Goal: Task Accomplishment & Management: Use online tool/utility

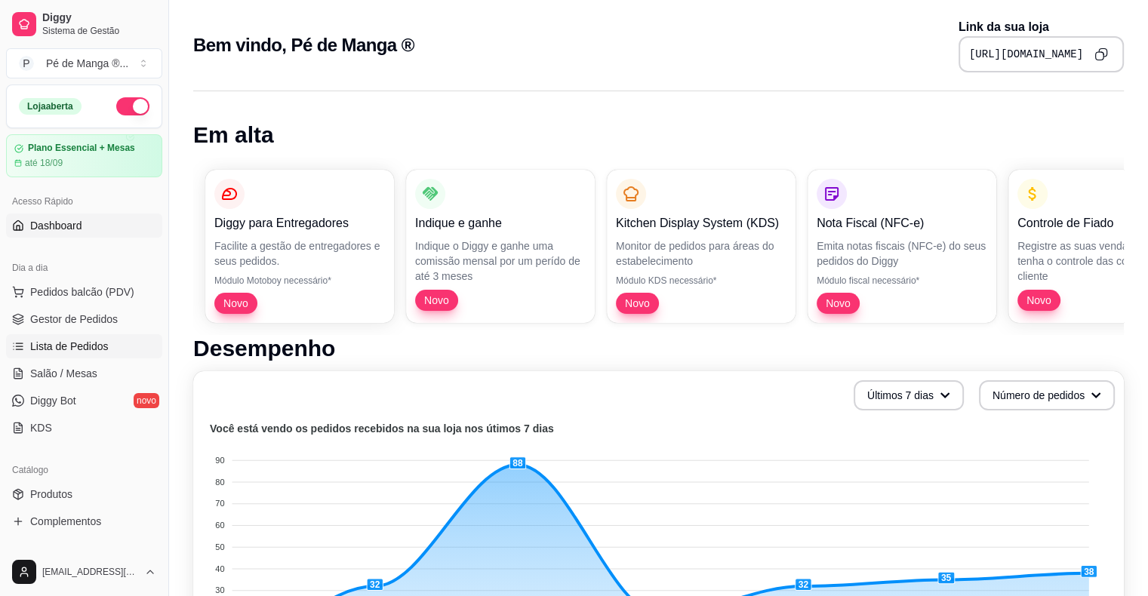
click at [72, 355] on link "Lista de Pedidos" at bounding box center [84, 346] width 156 height 24
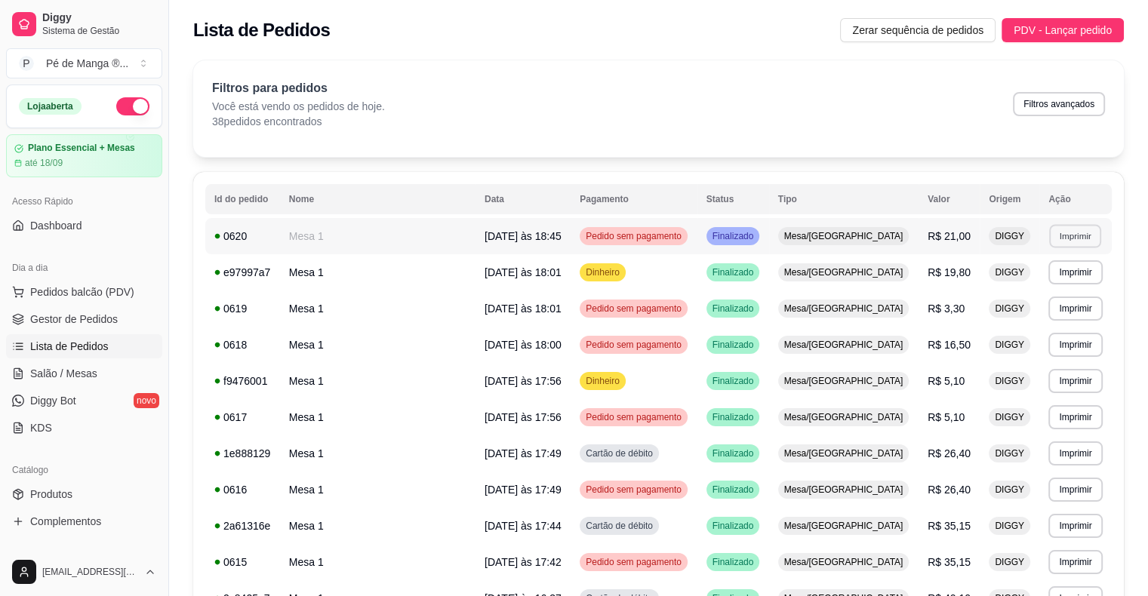
click at [1049, 233] on button "Imprimir" at bounding box center [1075, 235] width 52 height 23
click at [1051, 284] on button "IMPRESSORA" at bounding box center [1034, 288] width 106 height 23
click at [106, 359] on ul "Pedidos balcão (PDV) Gestor de Pedidos Lista de Pedidos Salão / Mesas Diggy Bot…" at bounding box center [84, 360] width 156 height 160
click at [93, 328] on link "Gestor de Pedidos" at bounding box center [84, 319] width 156 height 24
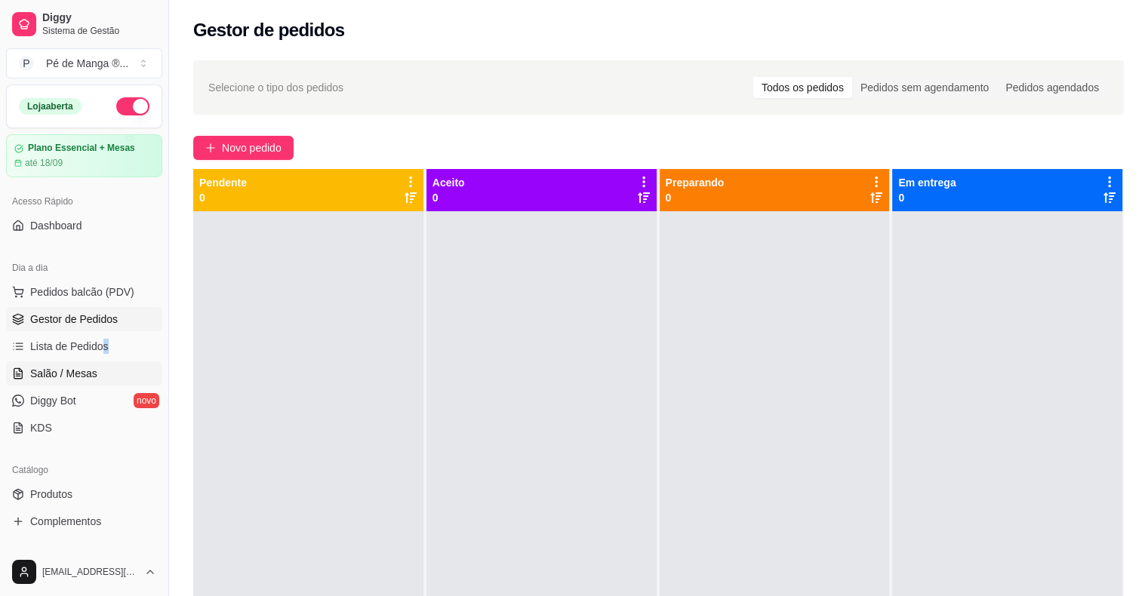
click at [125, 368] on link "Salão / Mesas" at bounding box center [84, 374] width 156 height 24
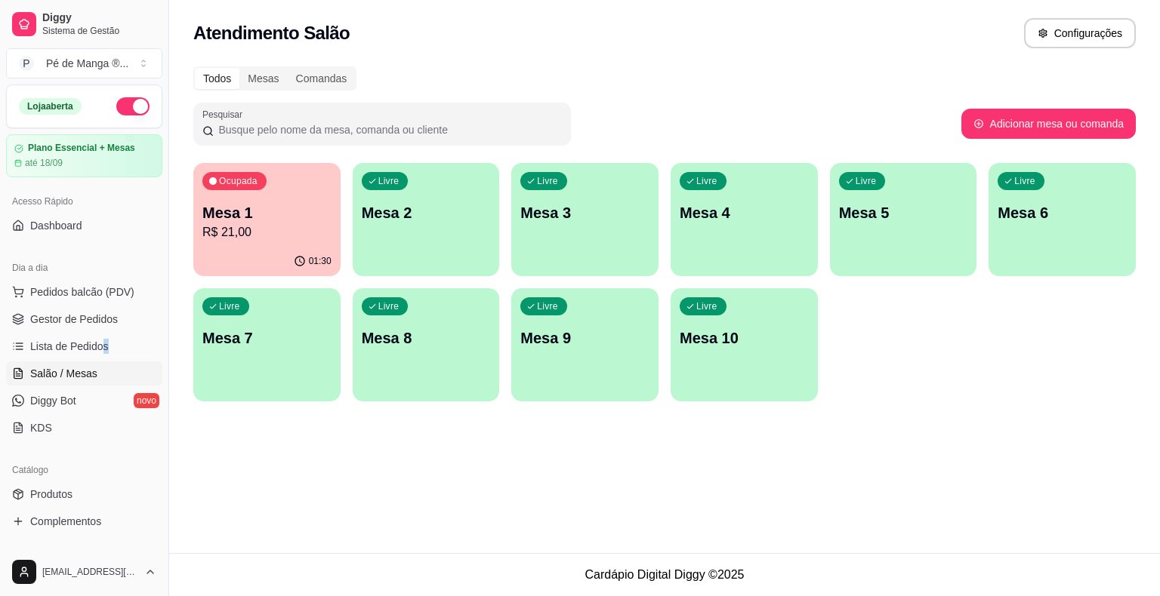
click at [257, 167] on div "Ocupada Mesa 1 R$ 21,00" at bounding box center [266, 205] width 147 height 84
click at [448, 184] on div "Livre Mesa 2" at bounding box center [426, 211] width 143 height 92
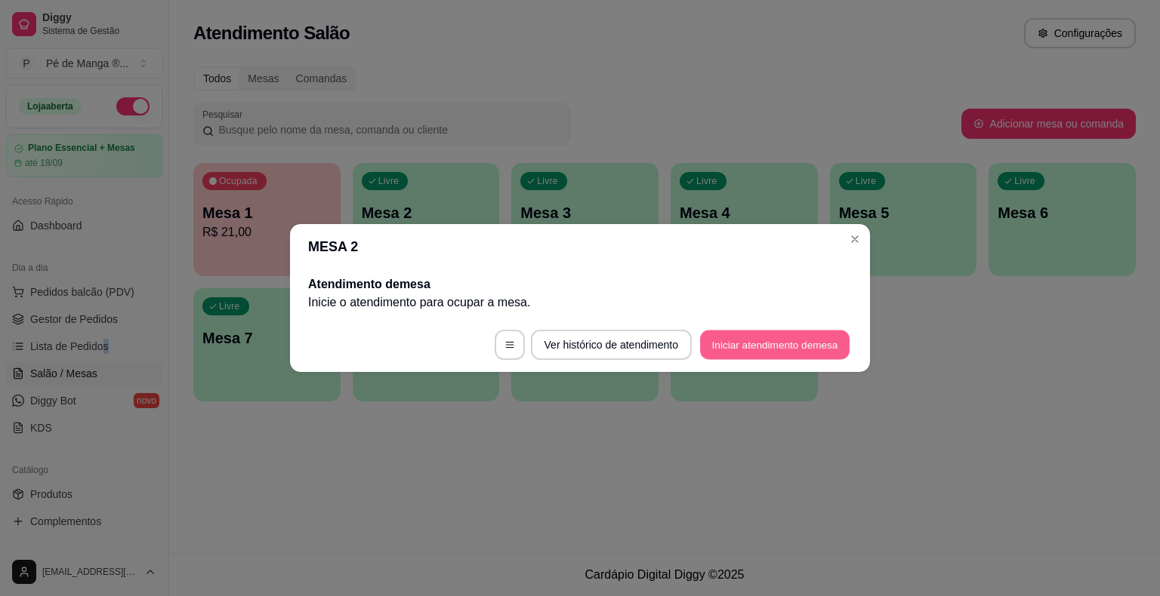
click at [790, 350] on button "Iniciar atendimento de mesa" at bounding box center [774, 345] width 149 height 29
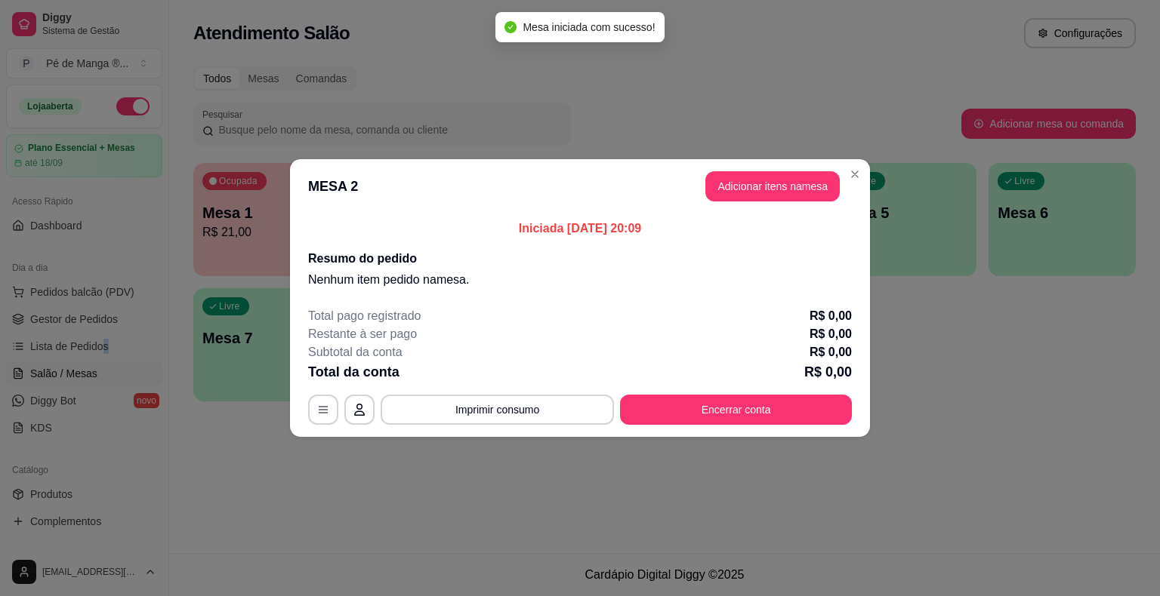
click at [731, 192] on button "Adicionar itens na mesa" at bounding box center [772, 186] width 134 height 30
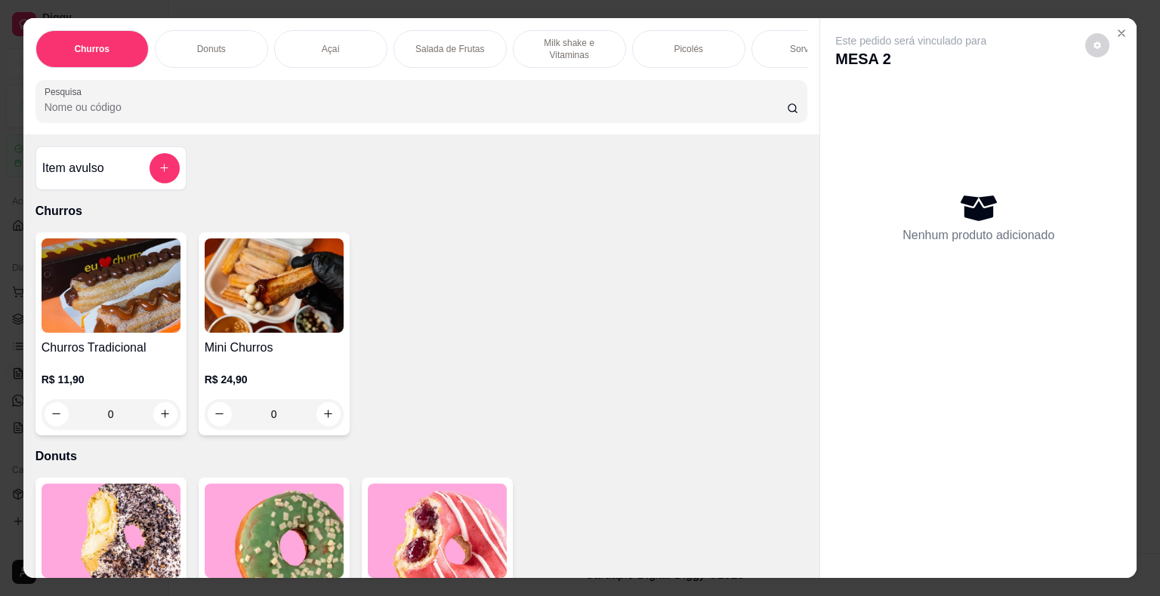
click at [344, 38] on div "Açaí" at bounding box center [330, 49] width 113 height 38
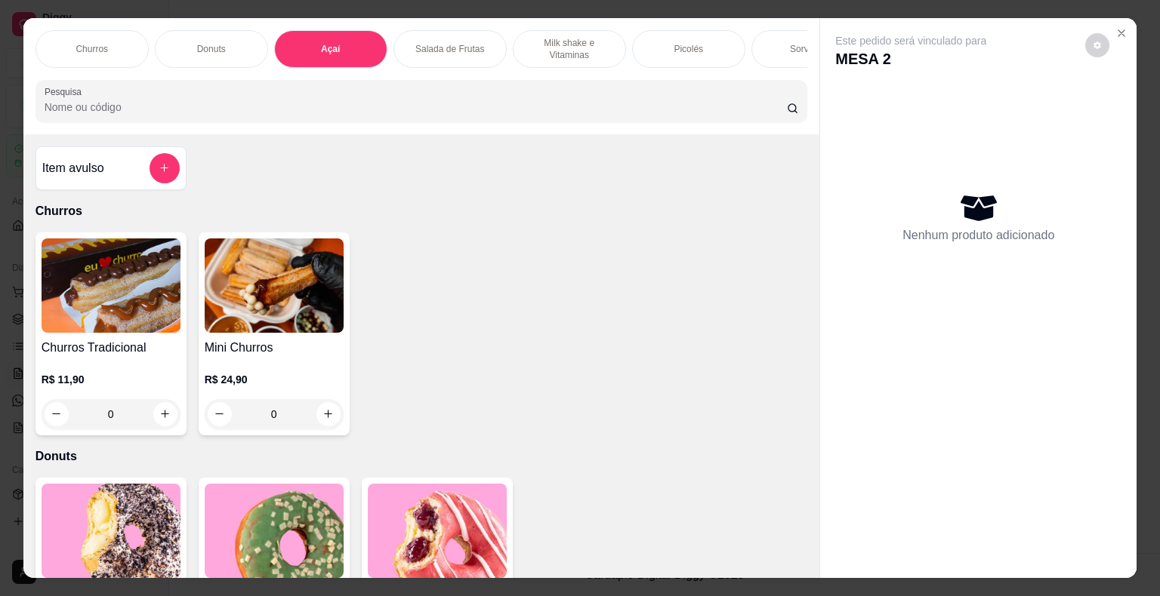
scroll to position [36, 0]
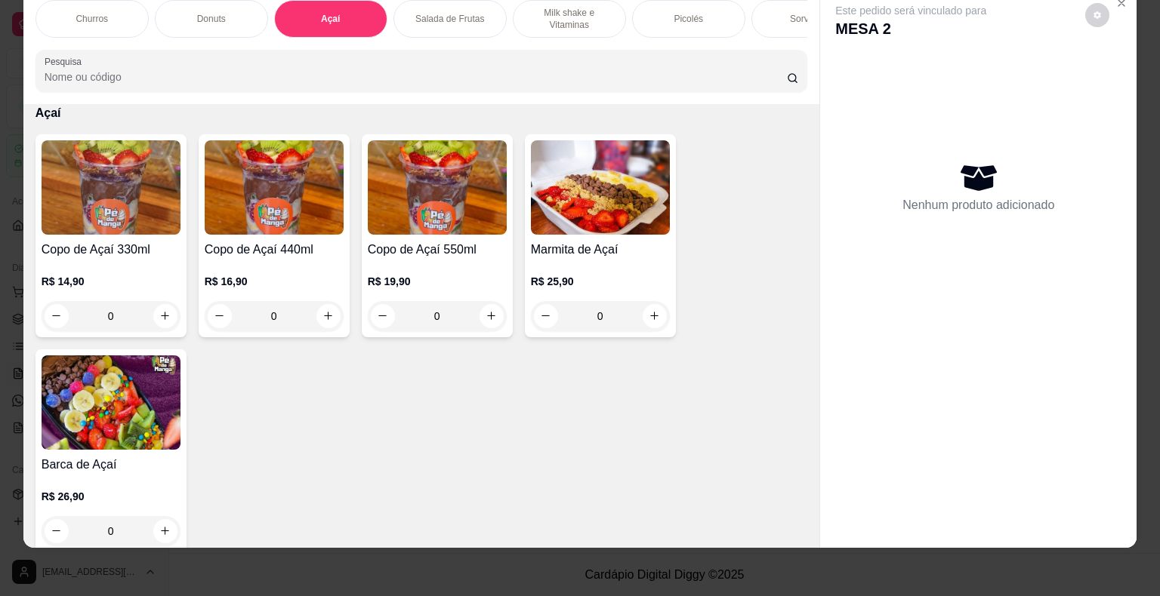
click at [326, 201] on img at bounding box center [274, 187] width 139 height 94
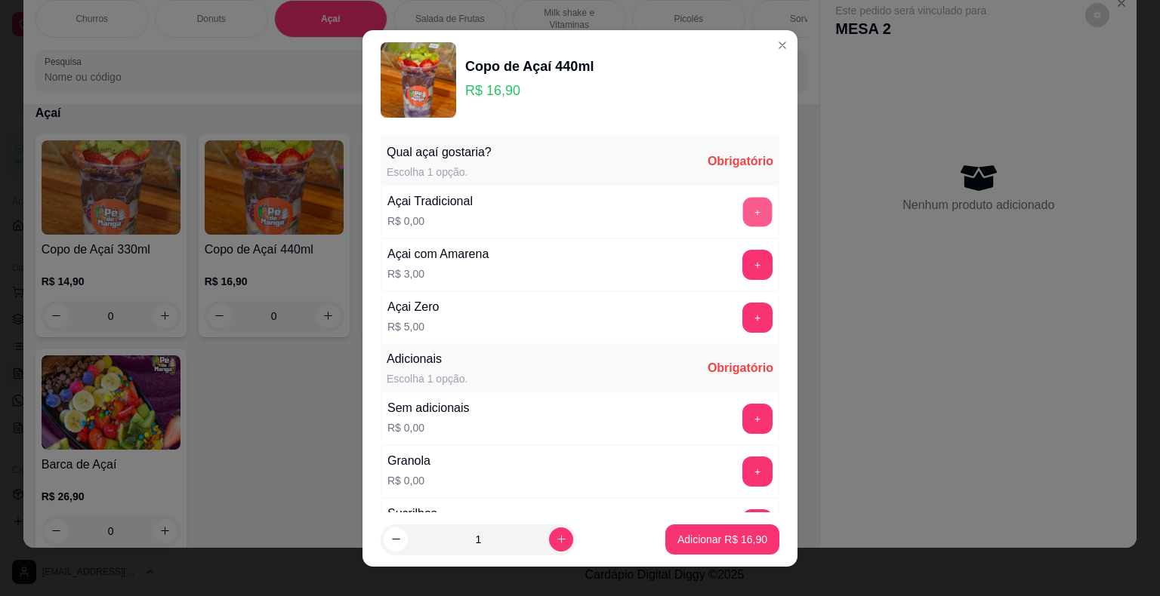
click at [743, 211] on button "+" at bounding box center [757, 211] width 29 height 29
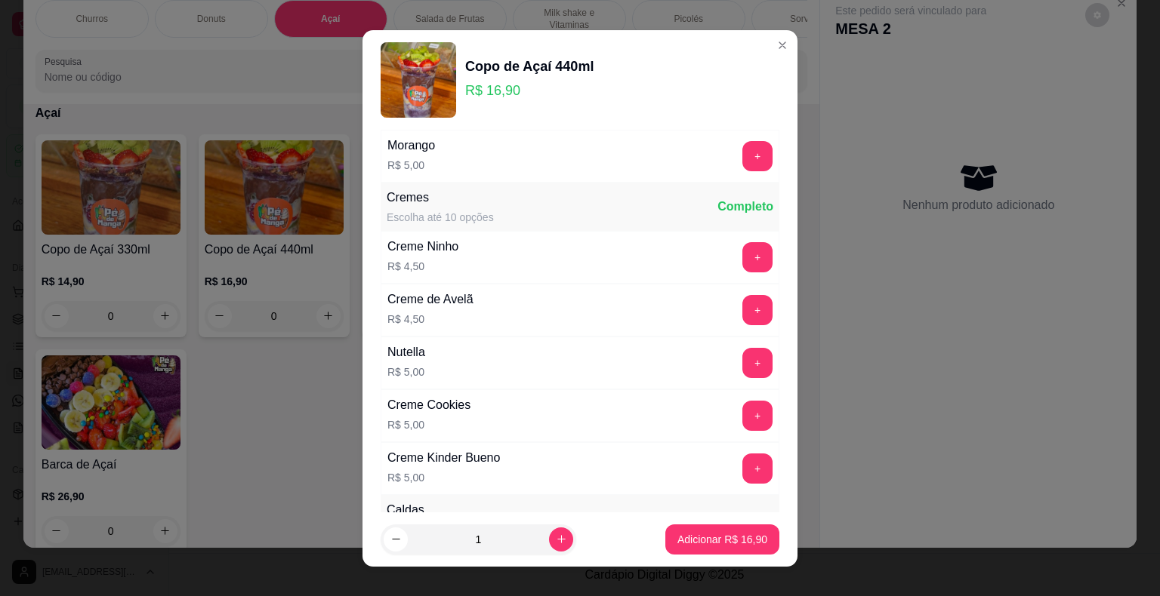
scroll to position [1359, 0]
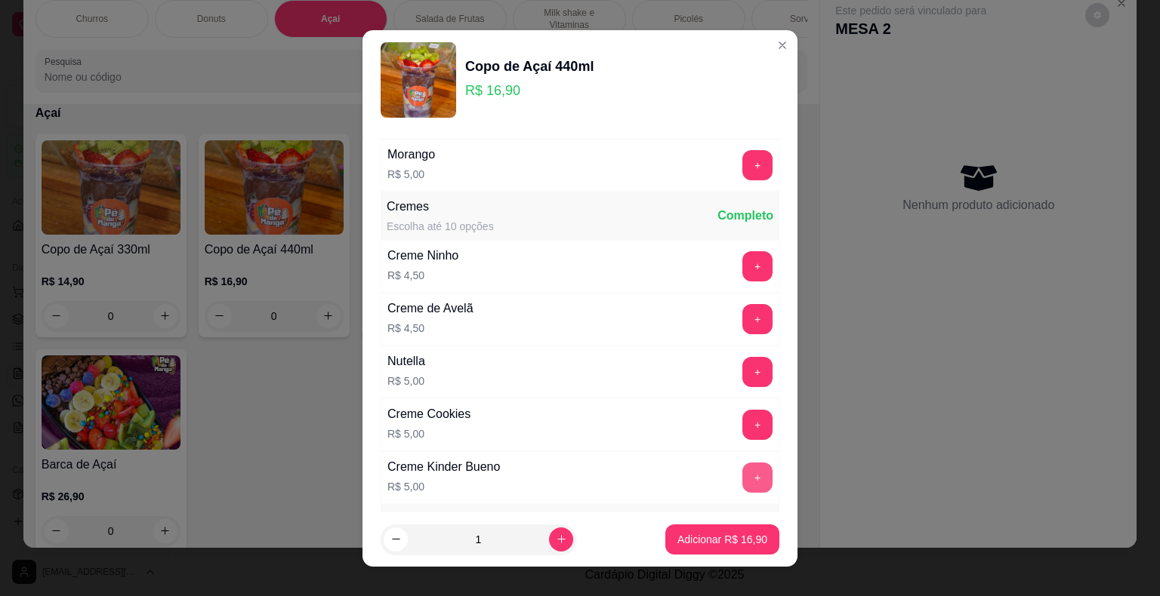
click at [742, 463] on button "+" at bounding box center [757, 478] width 30 height 30
click at [742, 421] on button "+" at bounding box center [757, 425] width 30 height 30
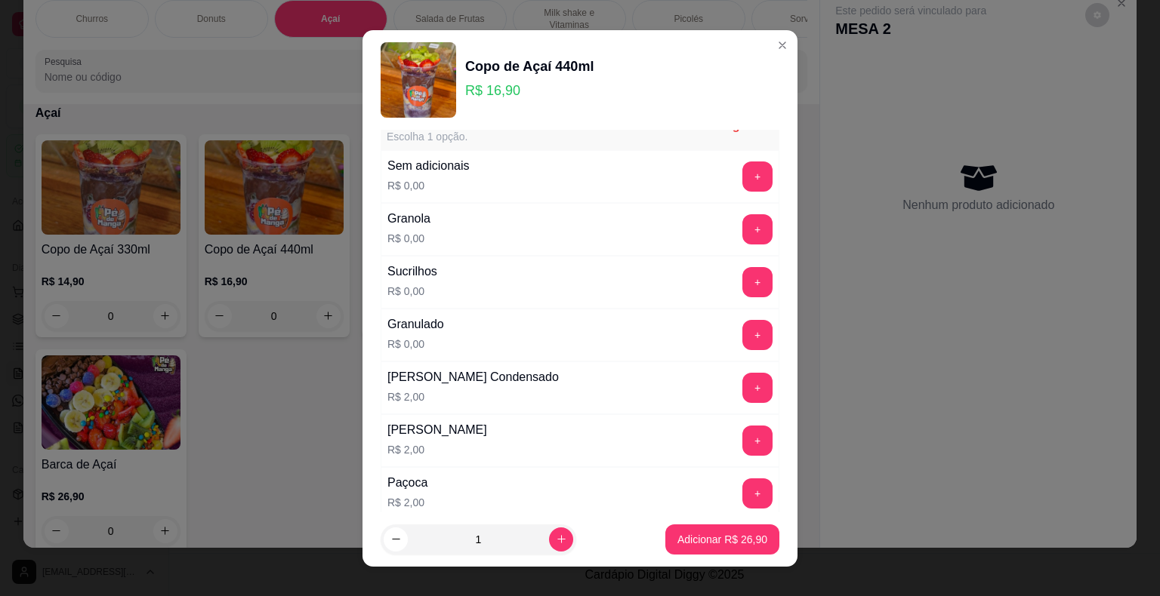
scroll to position [226, 0]
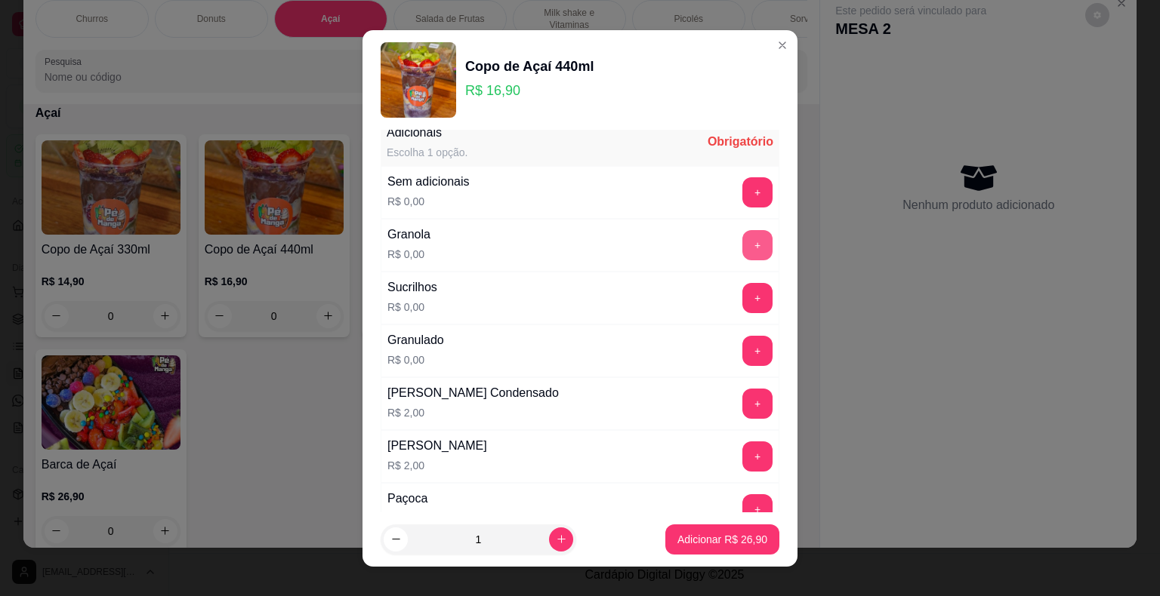
click at [732, 258] on div "Granola R$ 0,00 +" at bounding box center [580, 245] width 399 height 53
click at [742, 244] on button "+" at bounding box center [757, 245] width 30 height 30
click at [732, 538] on p "Adicionar R$ 26,90" at bounding box center [723, 539] width 88 height 14
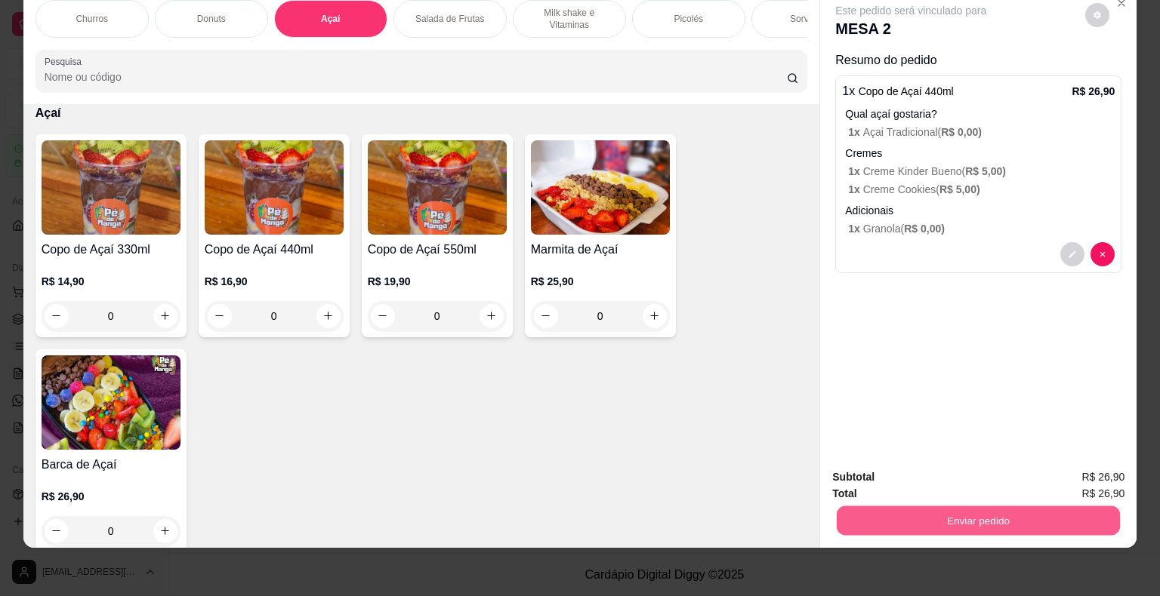
click at [936, 514] on button "Enviar pedido" at bounding box center [978, 521] width 283 height 29
click at [916, 468] on button "Não registrar e enviar pedido" at bounding box center [927, 472] width 157 height 29
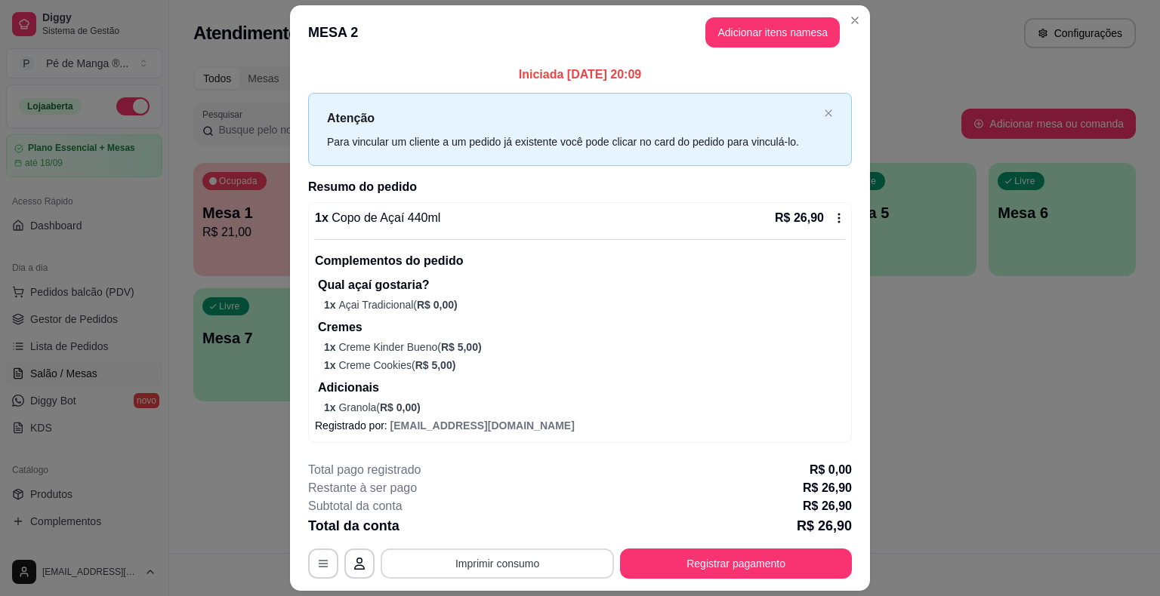
click at [587, 556] on button "Imprimir consumo" at bounding box center [497, 564] width 233 height 30
click at [535, 532] on button "IMPRESSORA" at bounding box center [496, 528] width 106 height 23
click at [317, 564] on icon "button" at bounding box center [323, 564] width 12 height 12
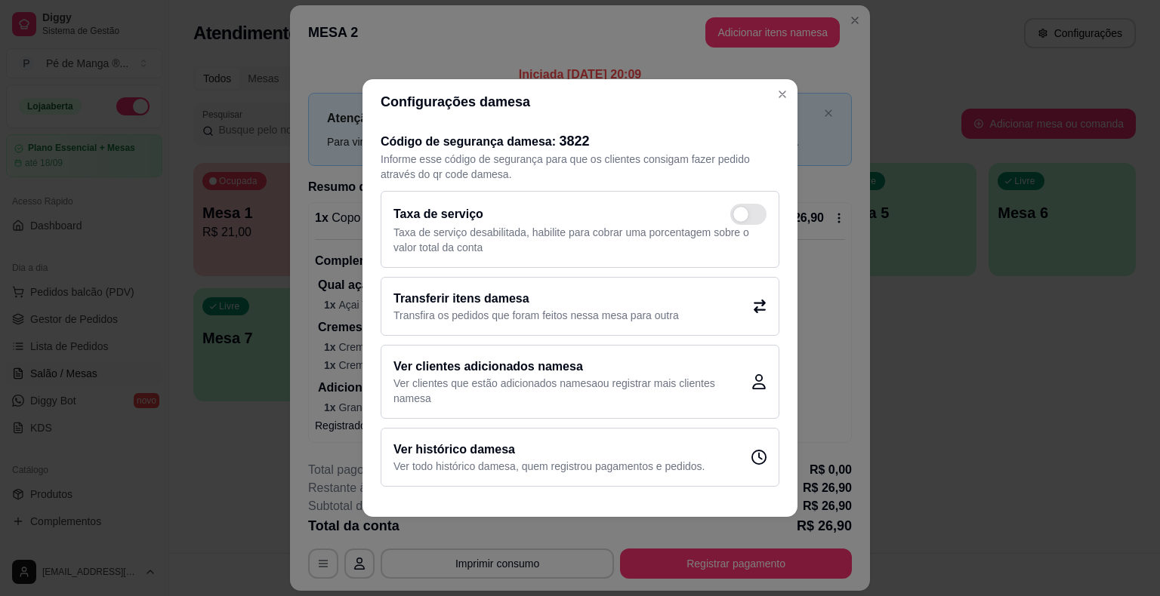
click at [574, 319] on p "Transfira os pedidos que foram feitos nessa mesa para outra" at bounding box center [535, 315] width 285 height 15
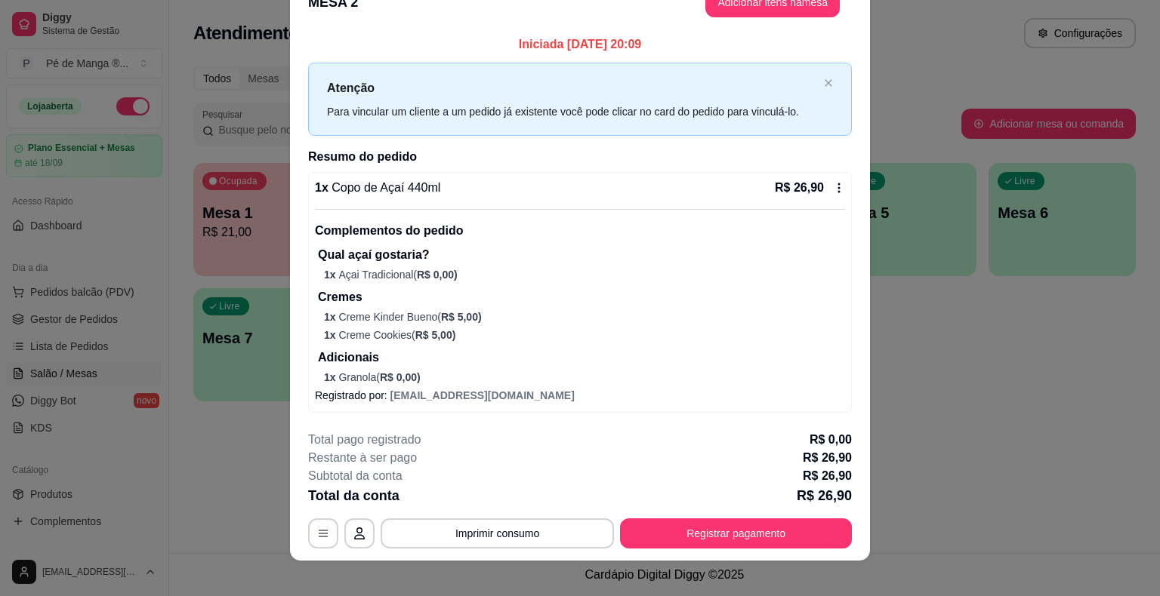
scroll to position [42, 0]
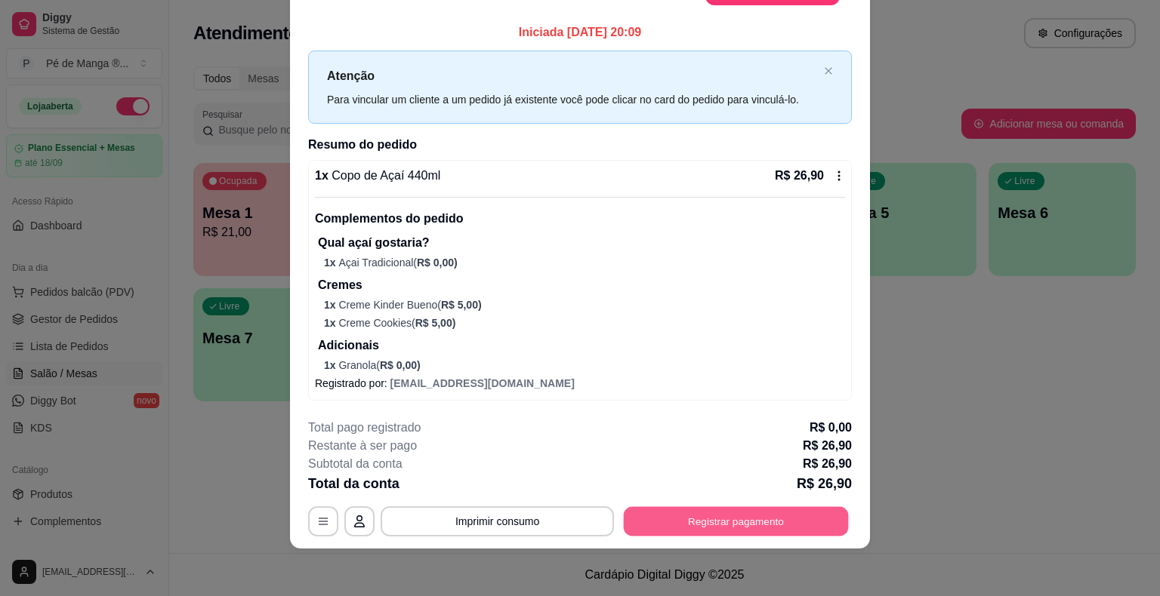
click at [776, 531] on button "Registrar pagamento" at bounding box center [736, 521] width 225 height 29
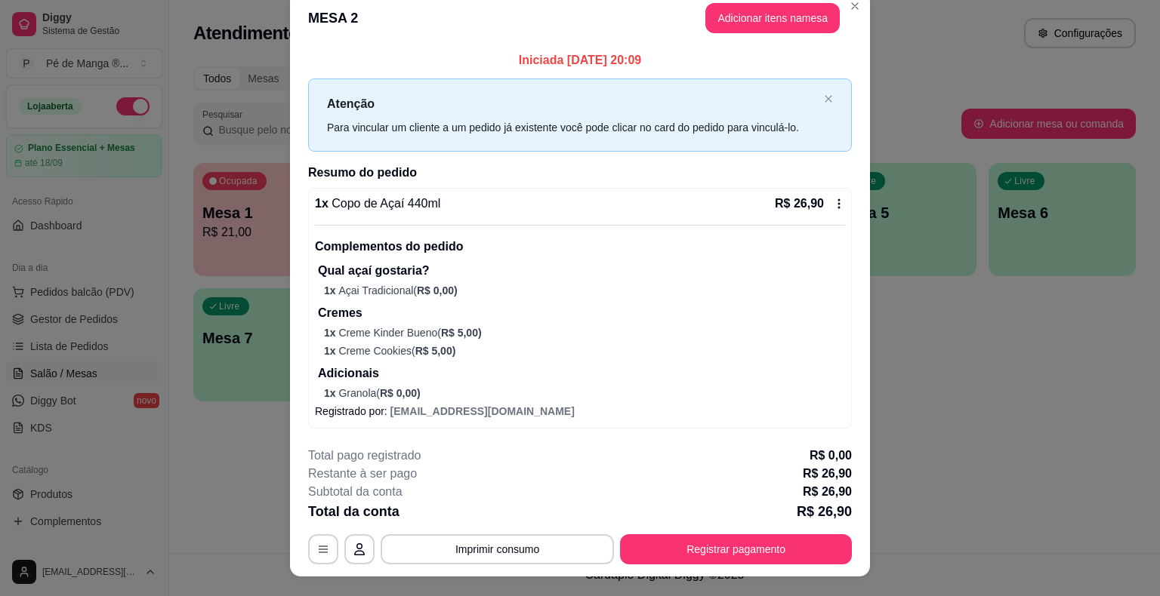
scroll to position [0, 0]
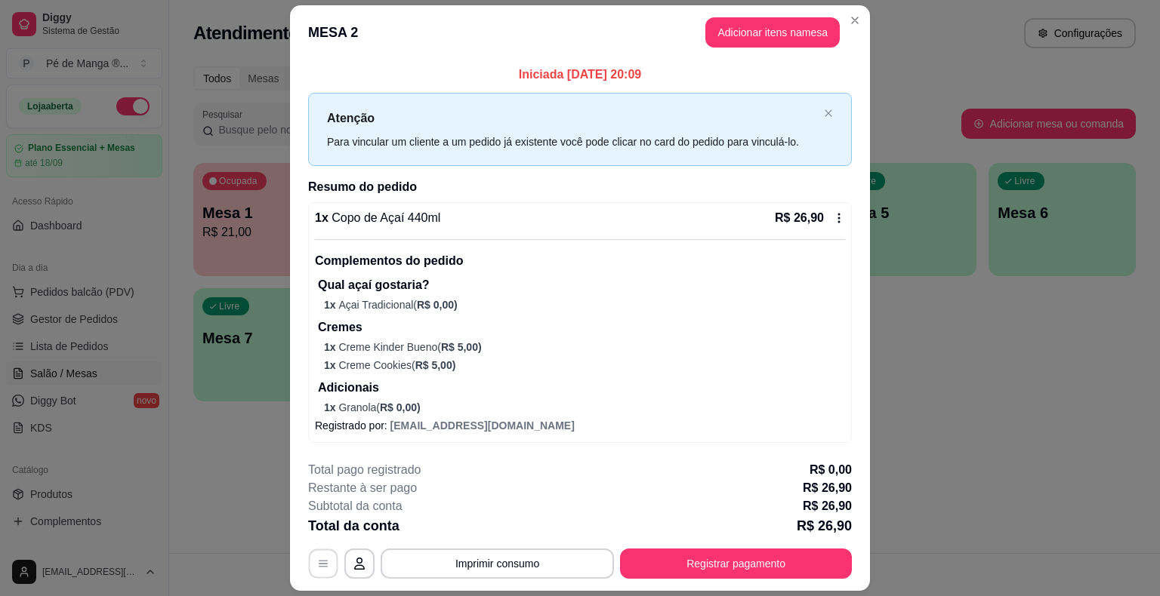
click at [323, 566] on icon "button" at bounding box center [323, 564] width 12 height 12
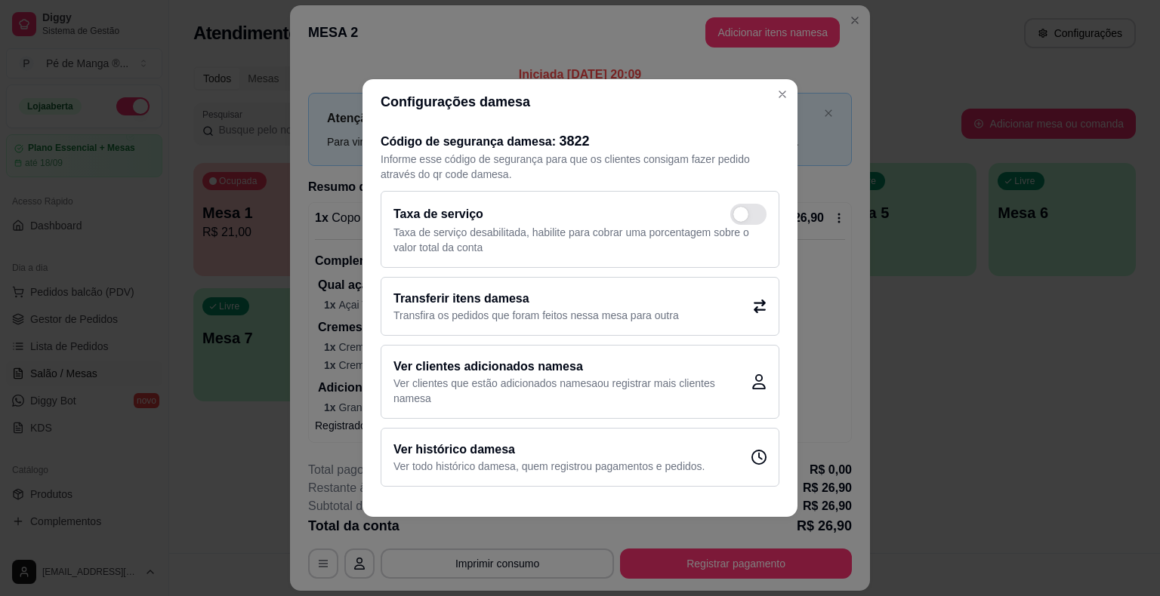
click at [795, 80] on div "Configurações da mesa Código de segurança da mesa : 3822 Informe esse código de…" at bounding box center [580, 298] width 1160 height 596
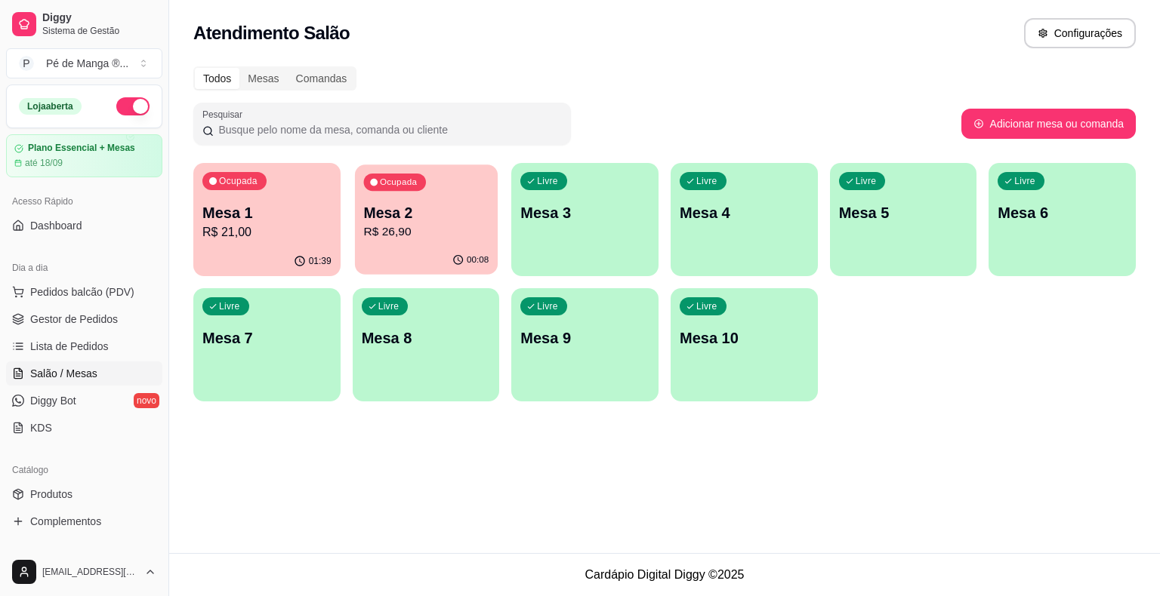
click at [430, 267] on div "00:08" at bounding box center [426, 260] width 143 height 29
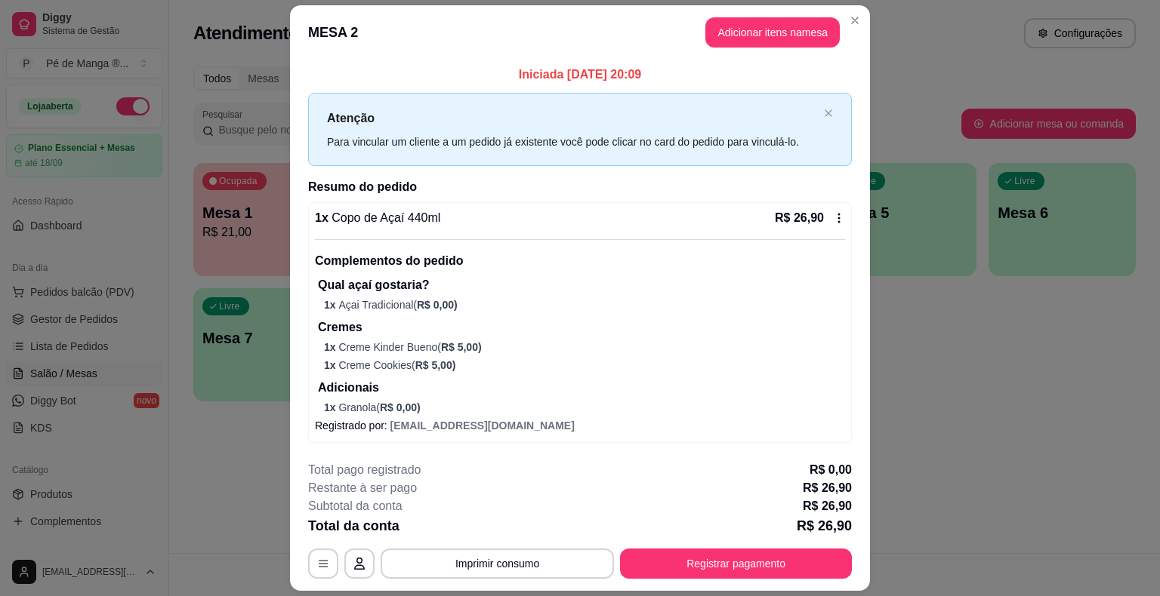
click at [833, 218] on icon at bounding box center [839, 218] width 12 height 12
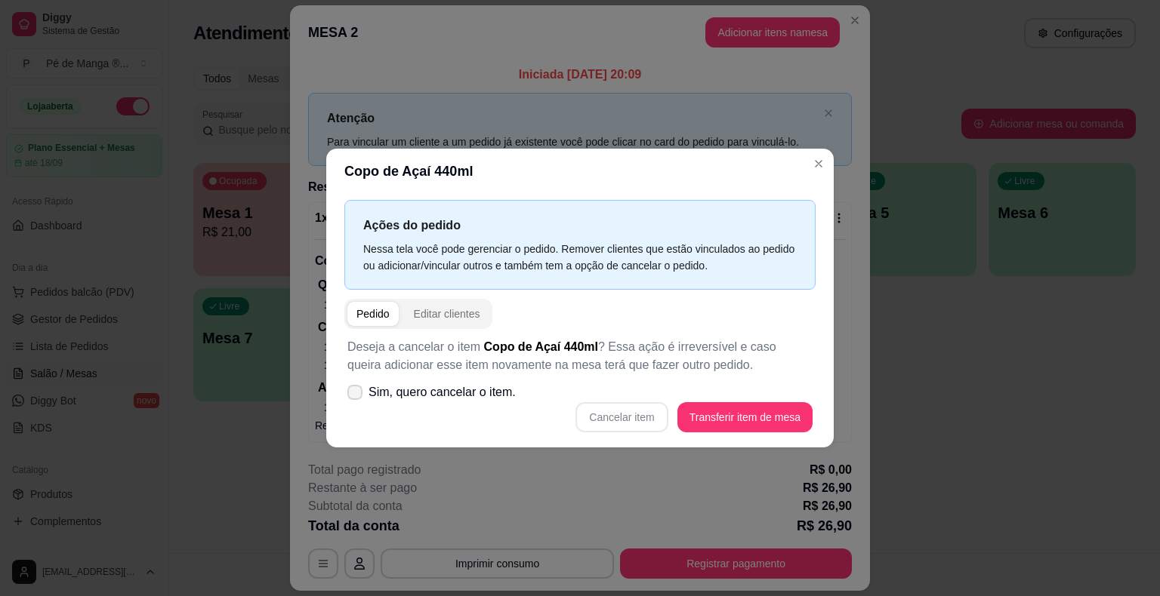
click at [360, 392] on icon at bounding box center [355, 392] width 12 height 9
click at [356, 396] on input "Sim, quero cancelar o item." at bounding box center [352, 401] width 10 height 10
checkbox input "true"
click at [636, 418] on button "Cancelar item" at bounding box center [622, 417] width 90 height 29
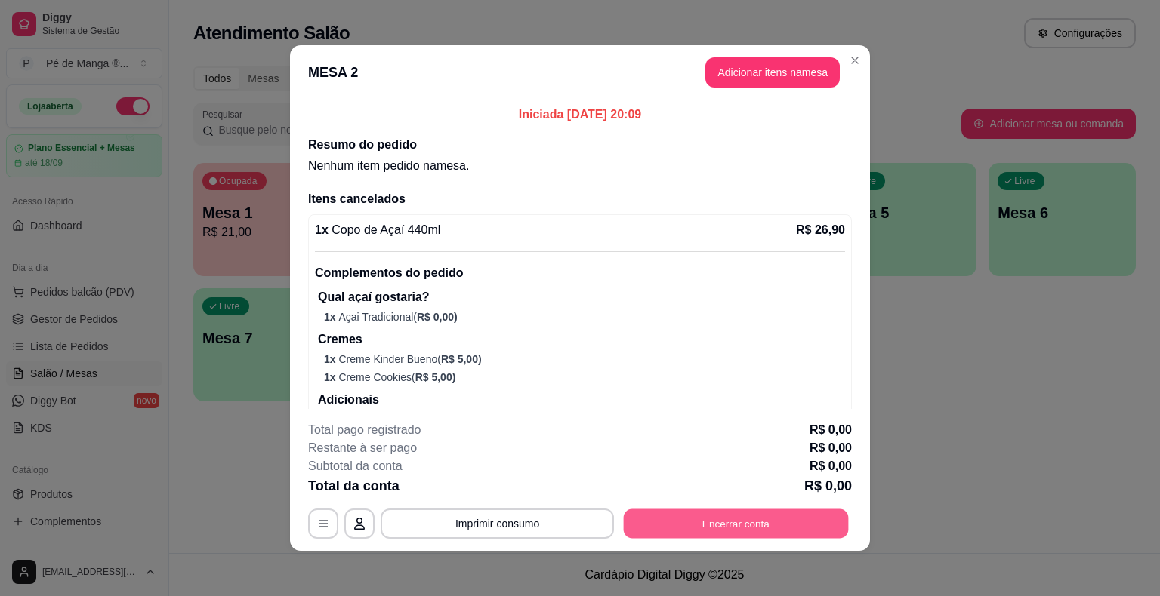
click at [710, 530] on button "Encerrar conta" at bounding box center [736, 524] width 225 height 29
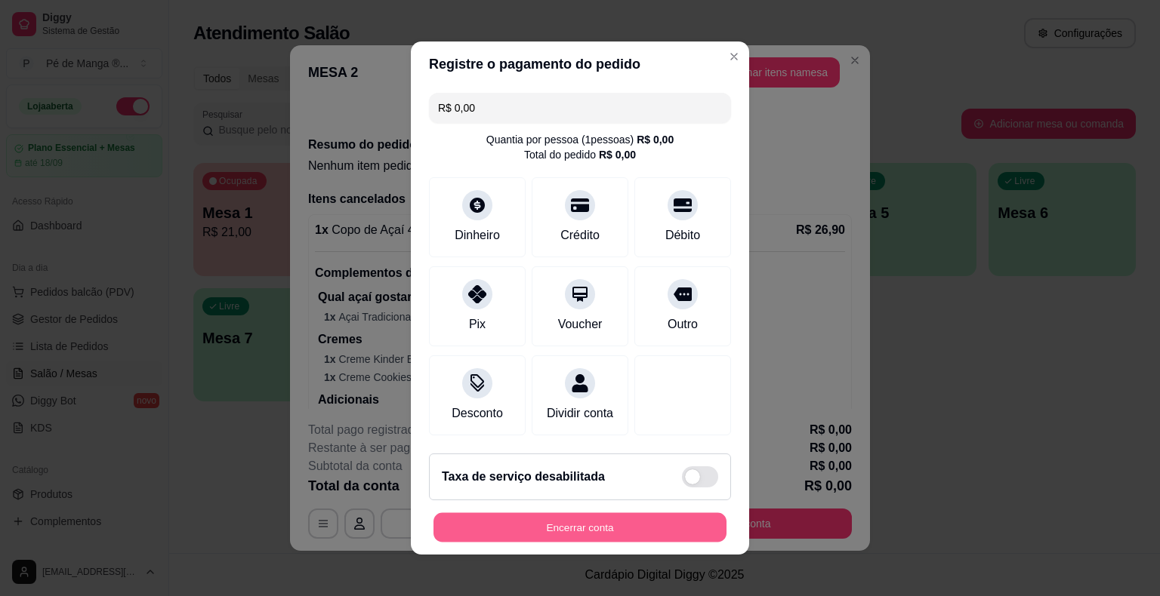
click at [610, 528] on button "Encerrar conta" at bounding box center [579, 527] width 293 height 29
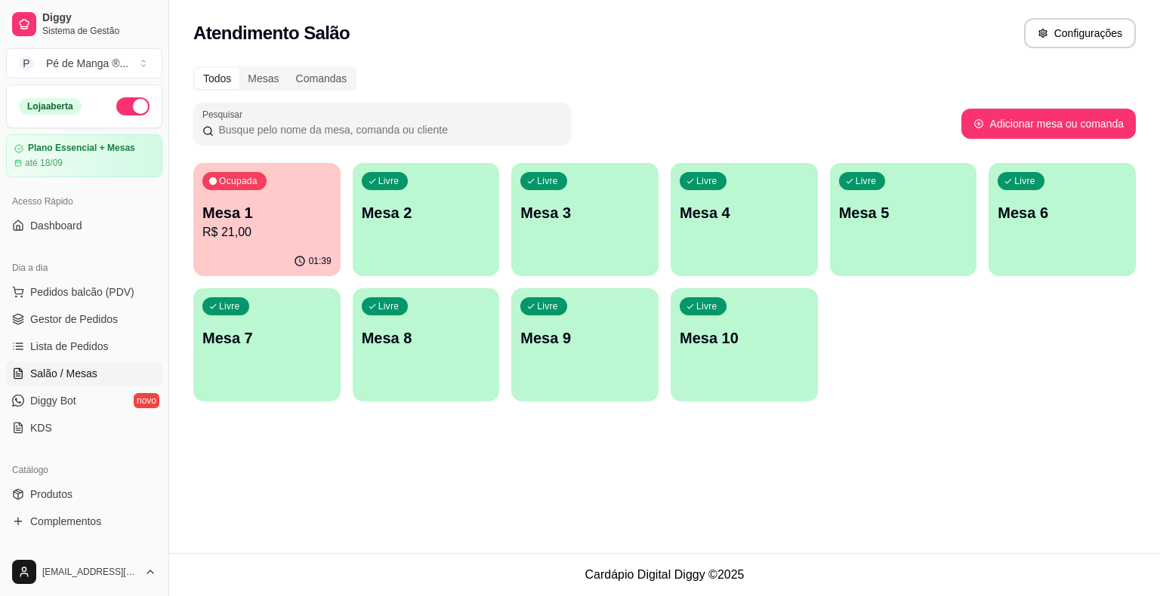
click at [270, 234] on p "R$ 21,00" at bounding box center [266, 232] width 129 height 18
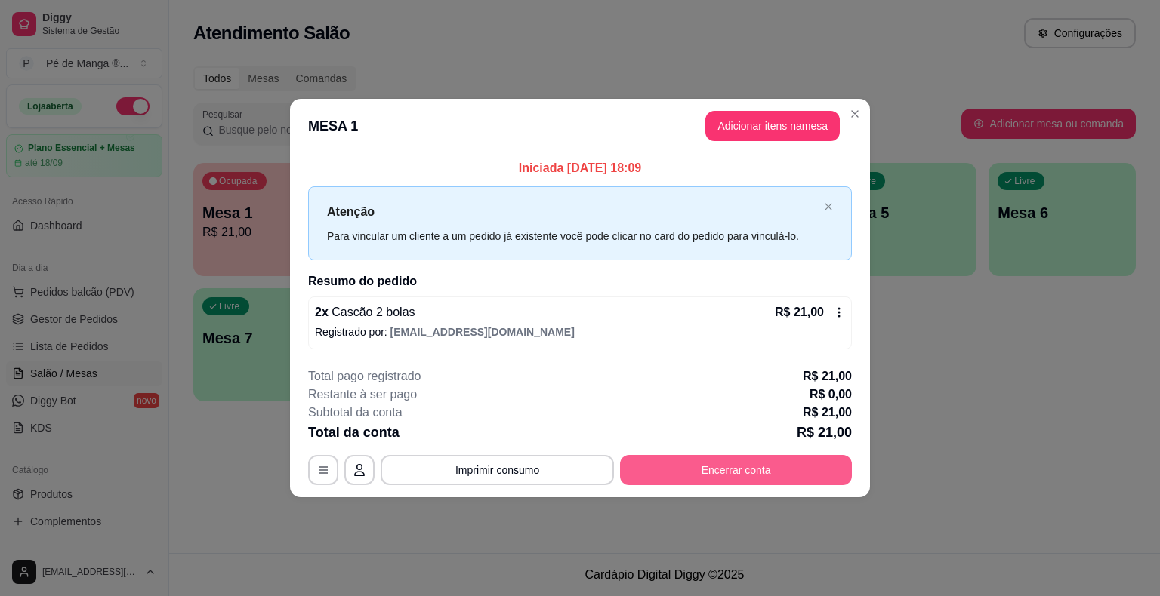
click at [738, 466] on button "Encerrar conta" at bounding box center [736, 470] width 232 height 30
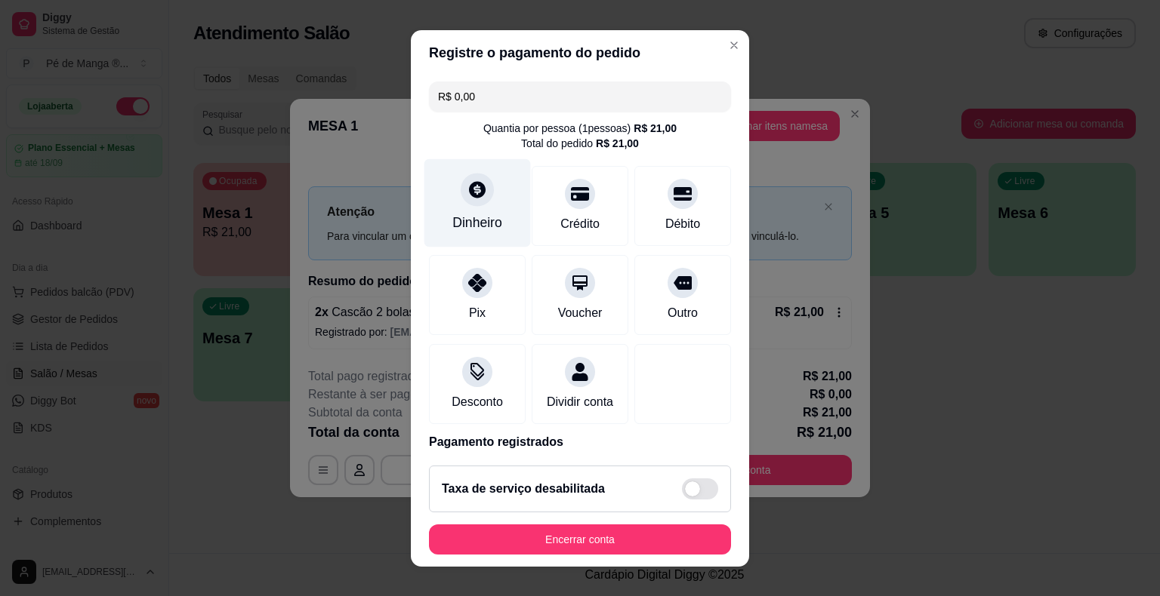
click at [452, 225] on div "Dinheiro" at bounding box center [477, 223] width 50 height 20
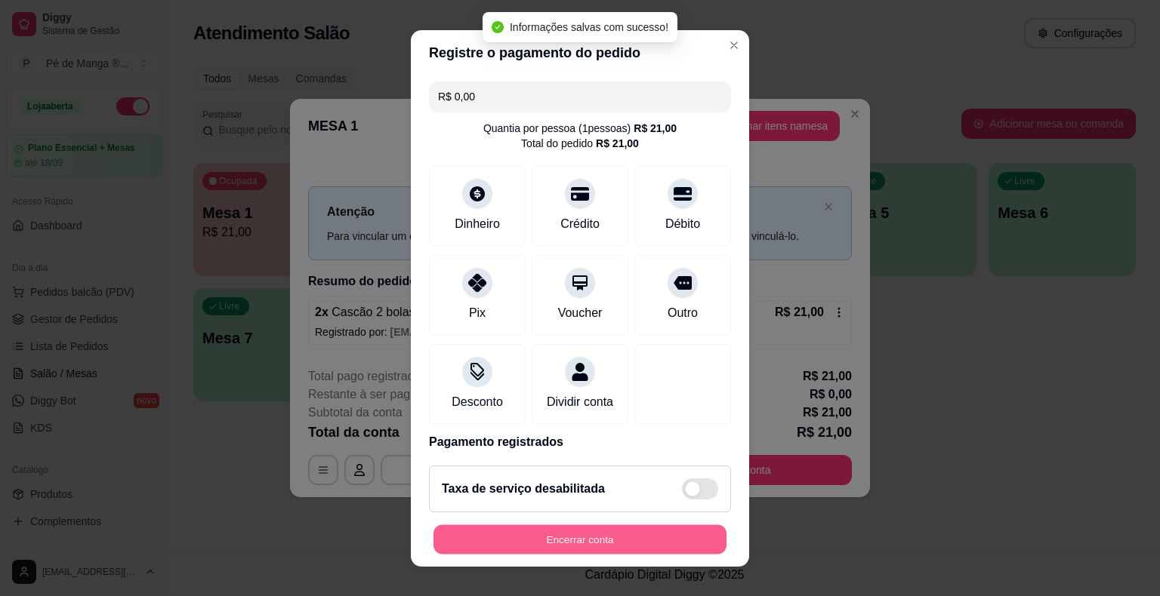
click at [658, 532] on button "Encerrar conta" at bounding box center [579, 539] width 293 height 29
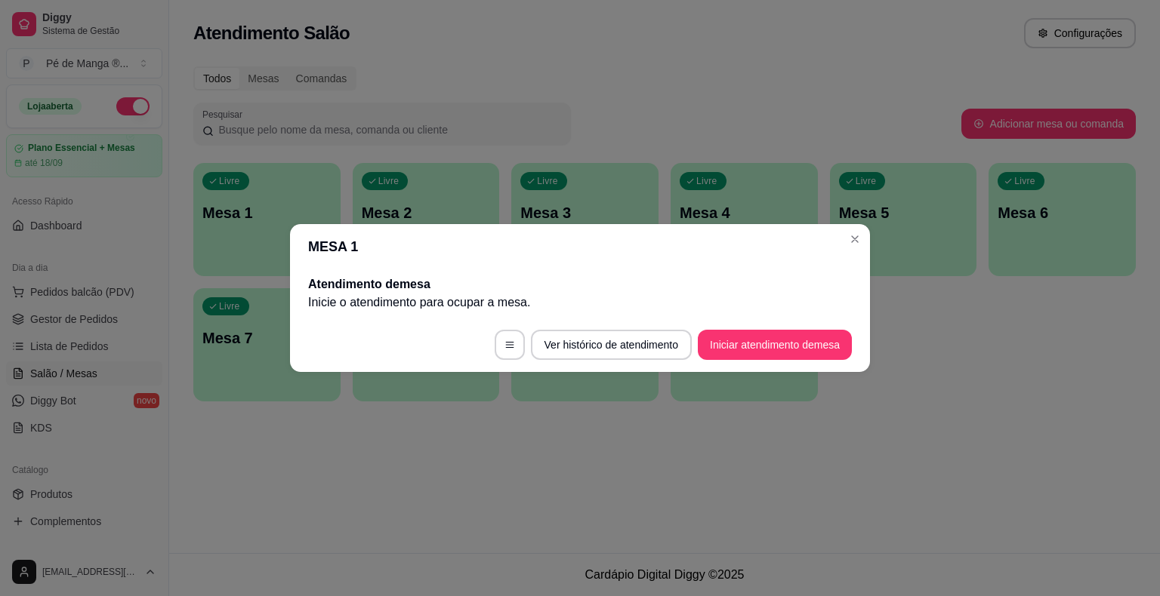
click at [841, 243] on header "MESA 1" at bounding box center [580, 246] width 580 height 45
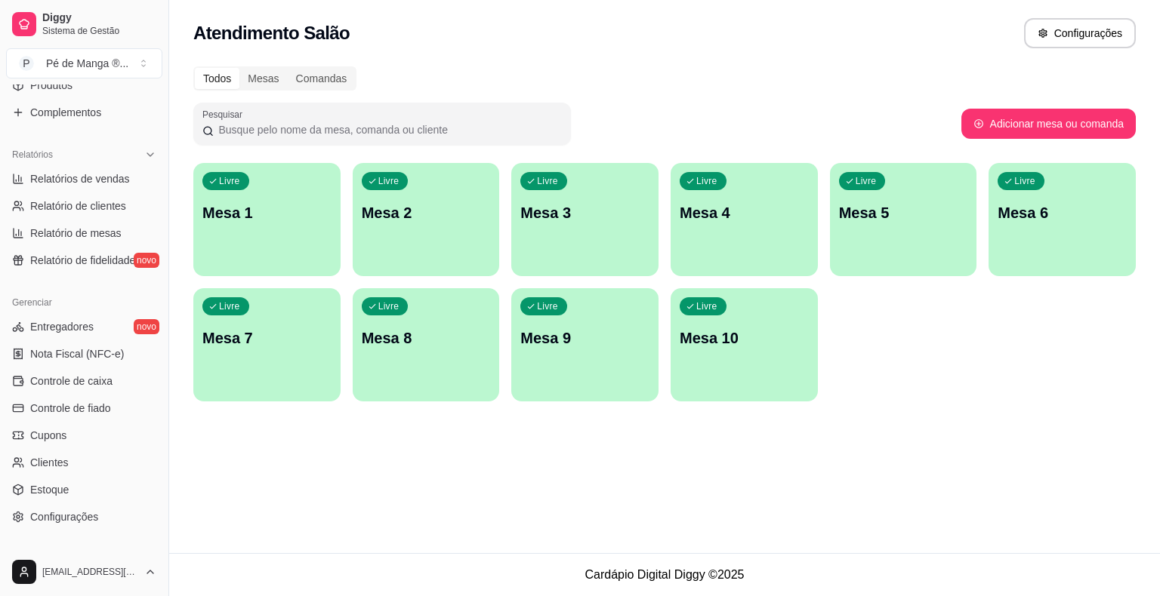
scroll to position [453, 0]
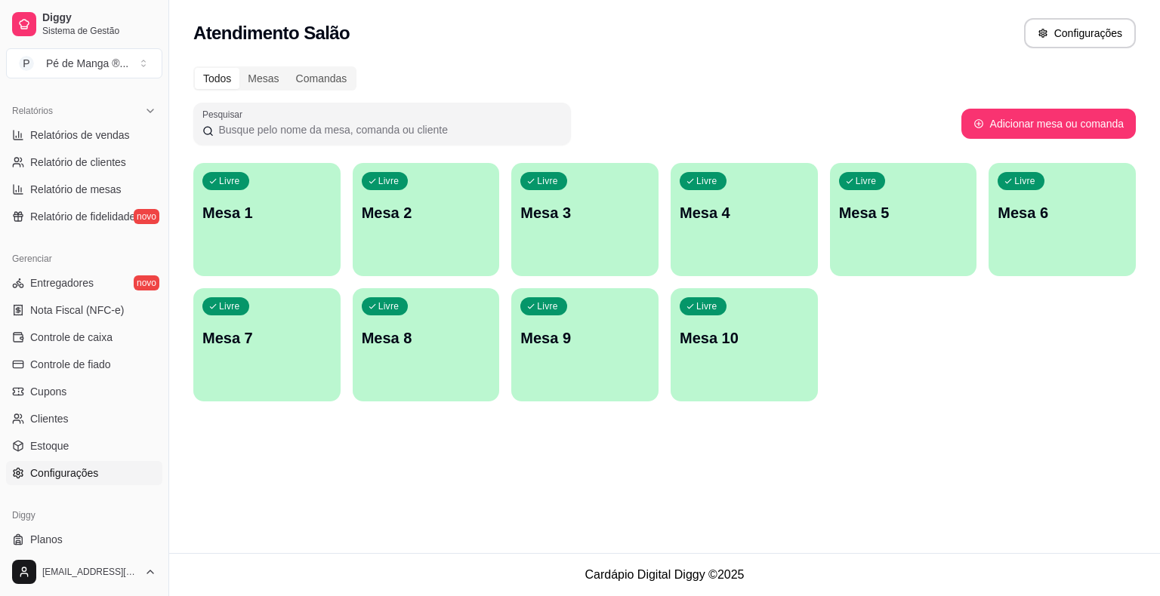
click at [97, 473] on link "Configurações" at bounding box center [84, 473] width 156 height 24
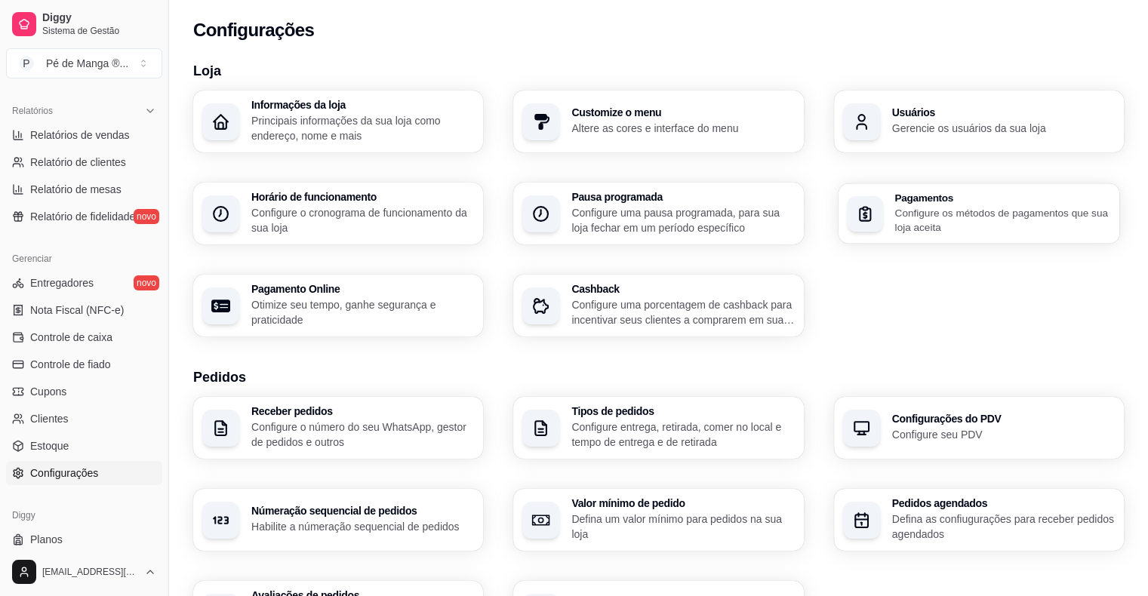
click at [960, 227] on p "Configure os métodos de pagamentos que sua loja aceita" at bounding box center [1003, 219] width 216 height 29
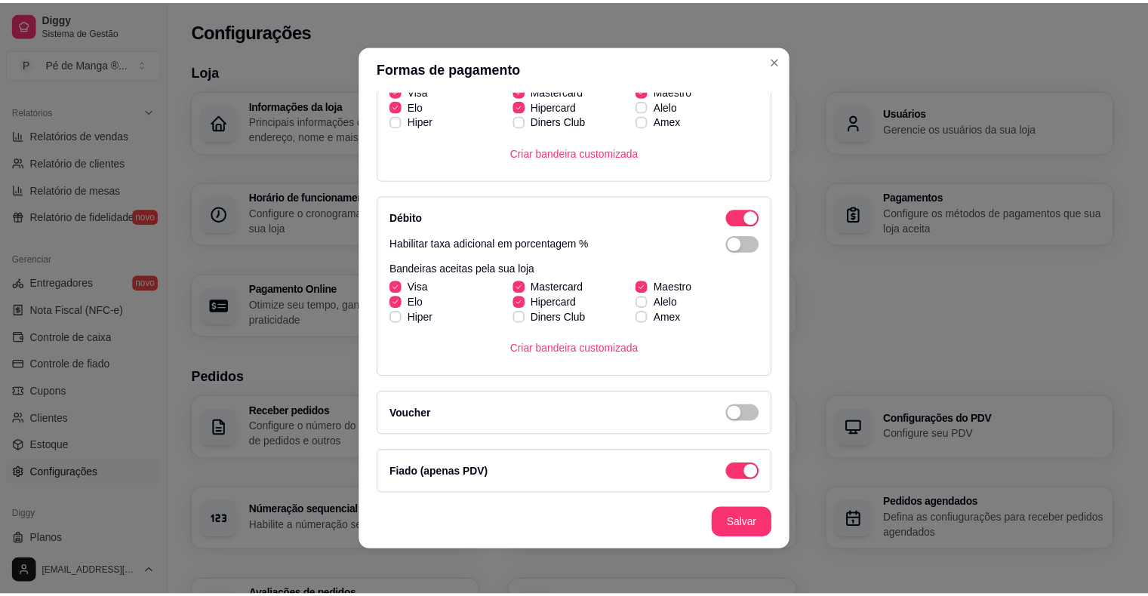
scroll to position [368, 0]
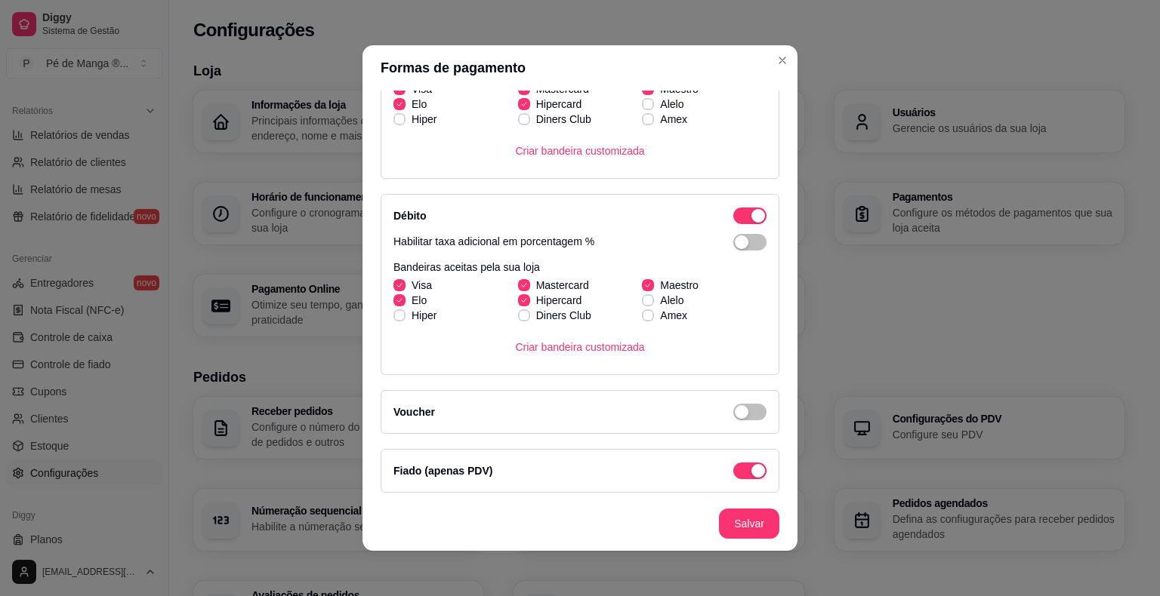
click at [483, 465] on div "Fiado (apenas PDV)" at bounding box center [579, 471] width 373 height 18
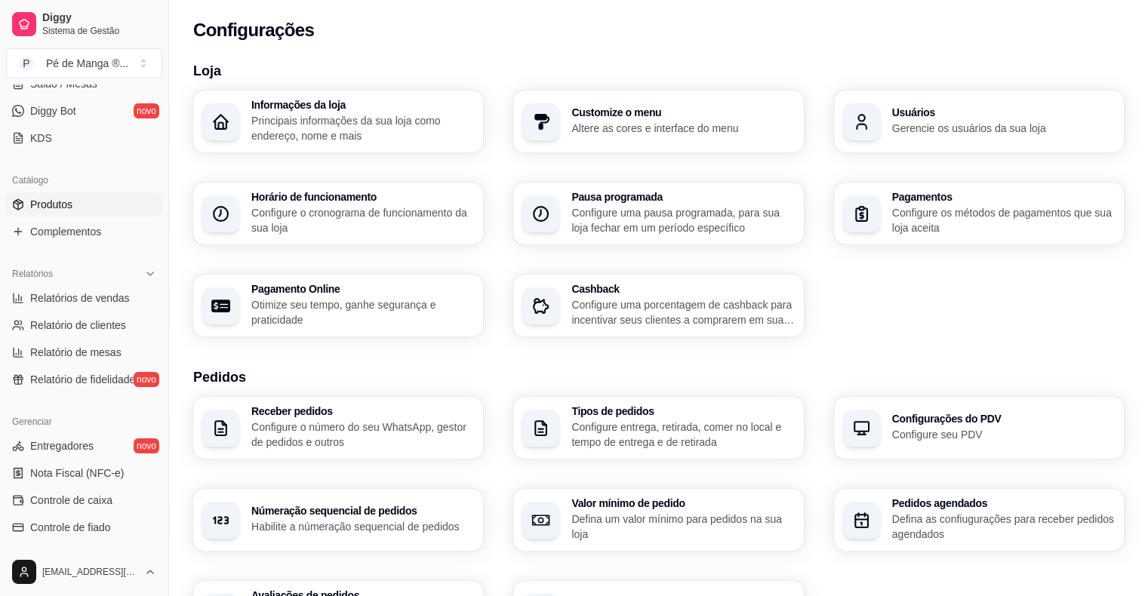
scroll to position [226, 0]
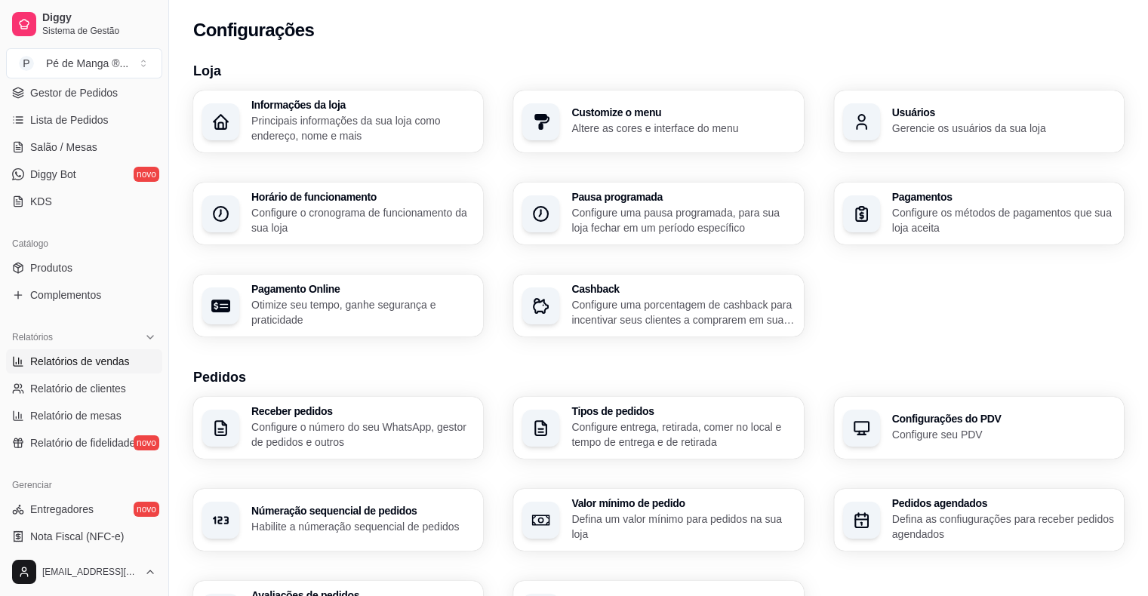
click at [100, 362] on span "Relatórios de vendas" at bounding box center [80, 361] width 100 height 15
select select "ALL"
select select "0"
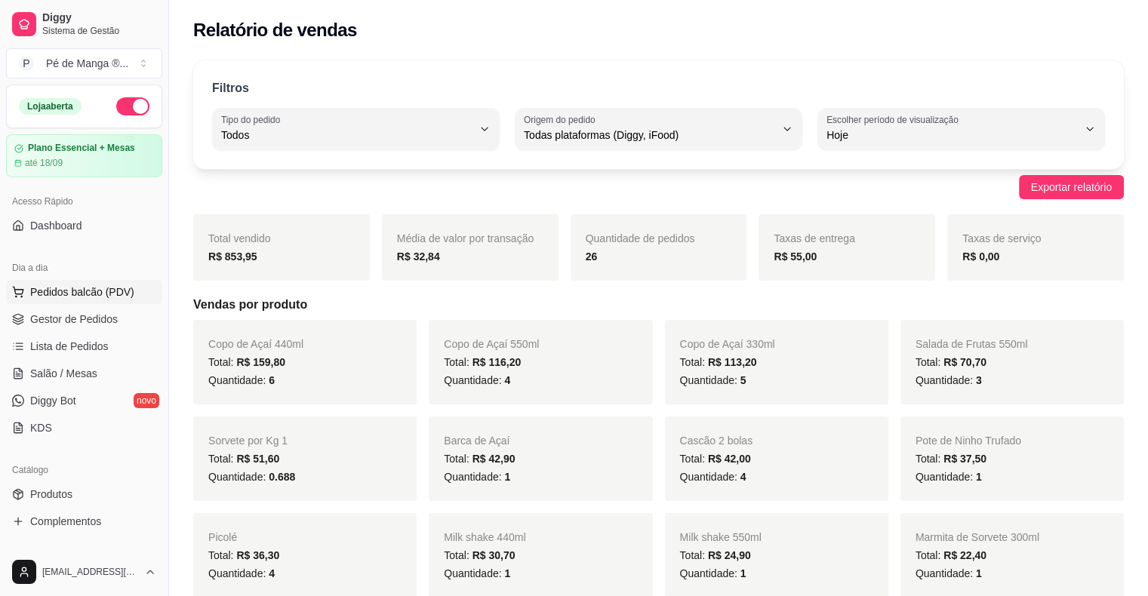
click at [112, 294] on span "Pedidos balcão (PDV)" at bounding box center [82, 292] width 104 height 15
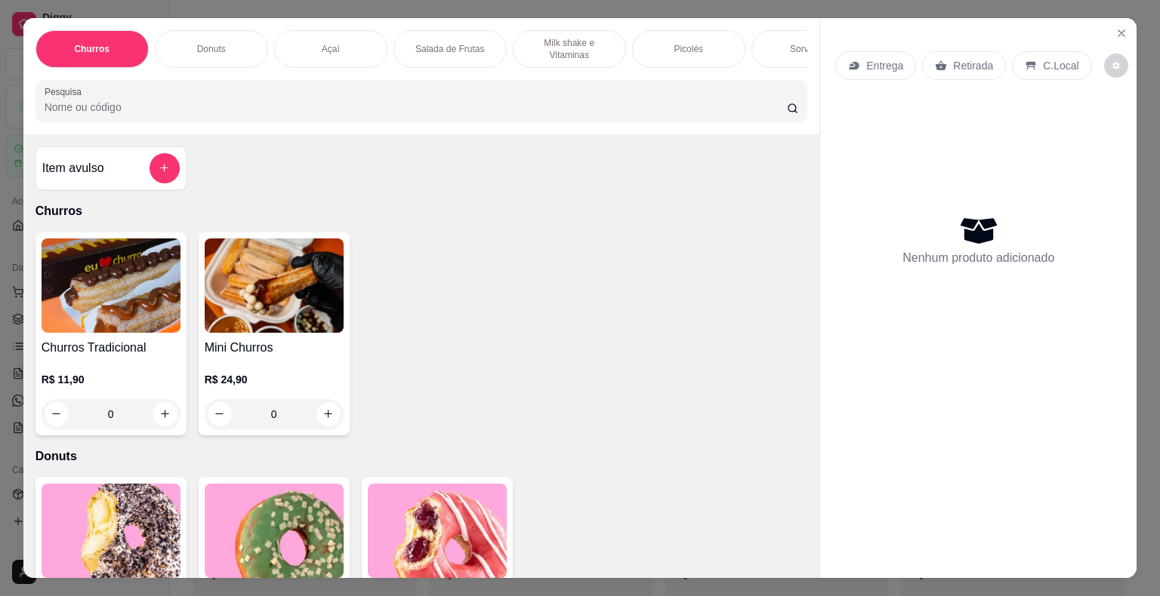
click at [312, 38] on div "Açaí" at bounding box center [330, 49] width 113 height 38
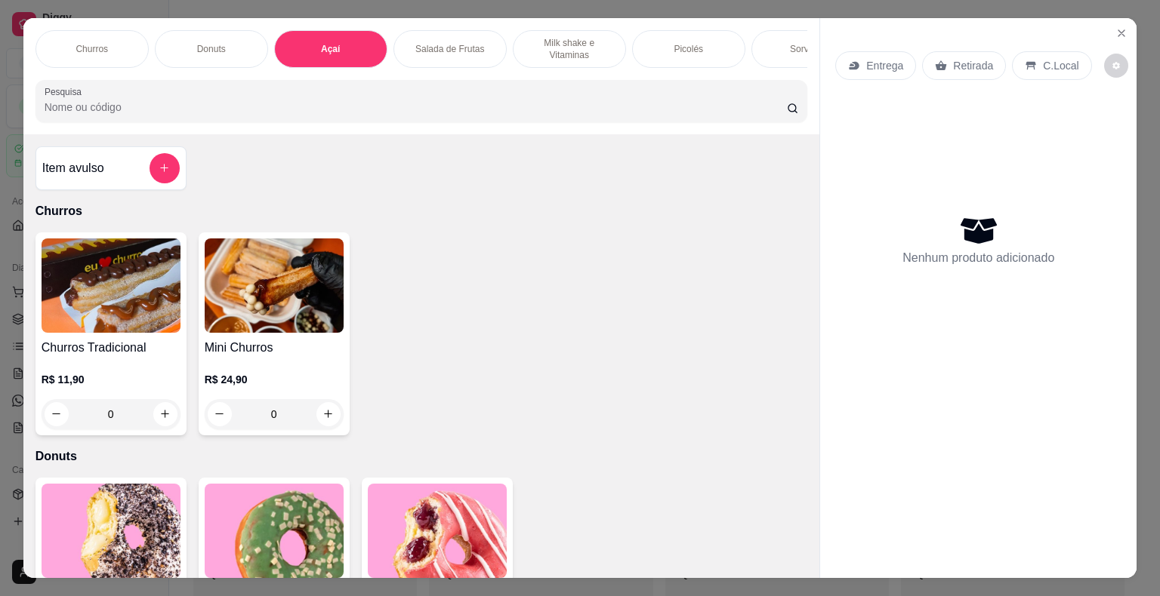
scroll to position [36, 0]
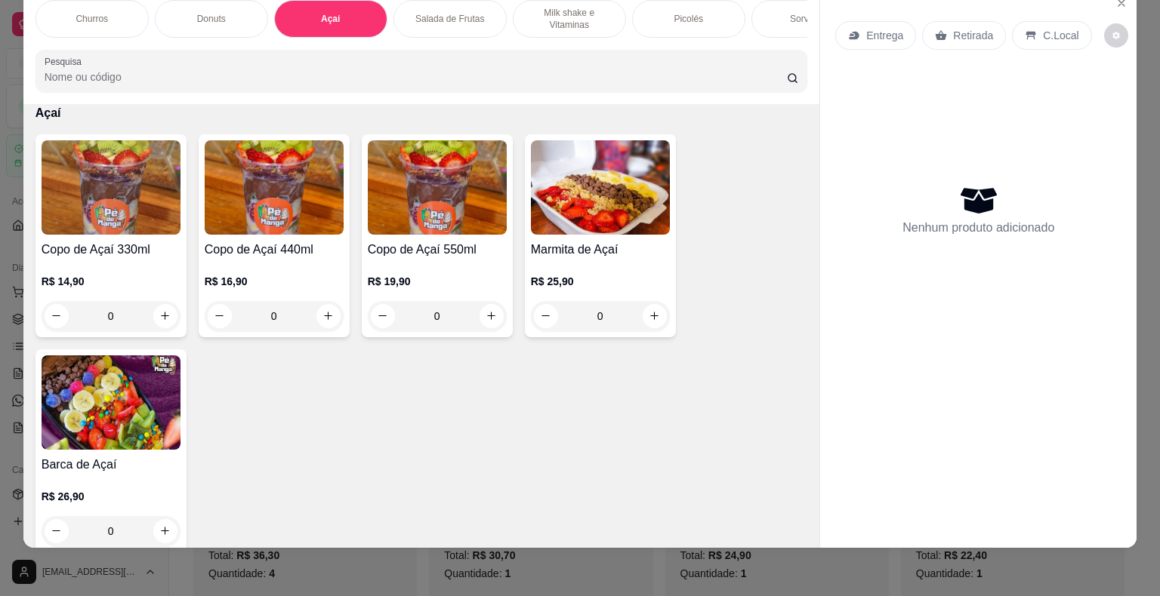
click at [296, 168] on img at bounding box center [274, 187] width 139 height 94
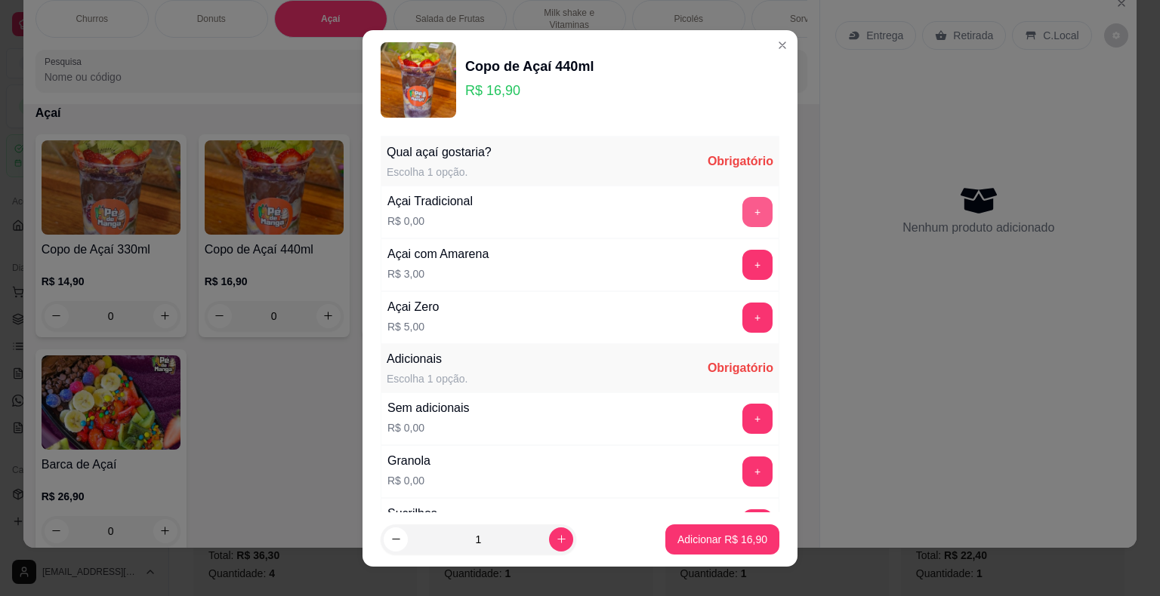
click at [742, 220] on button "+" at bounding box center [757, 212] width 30 height 30
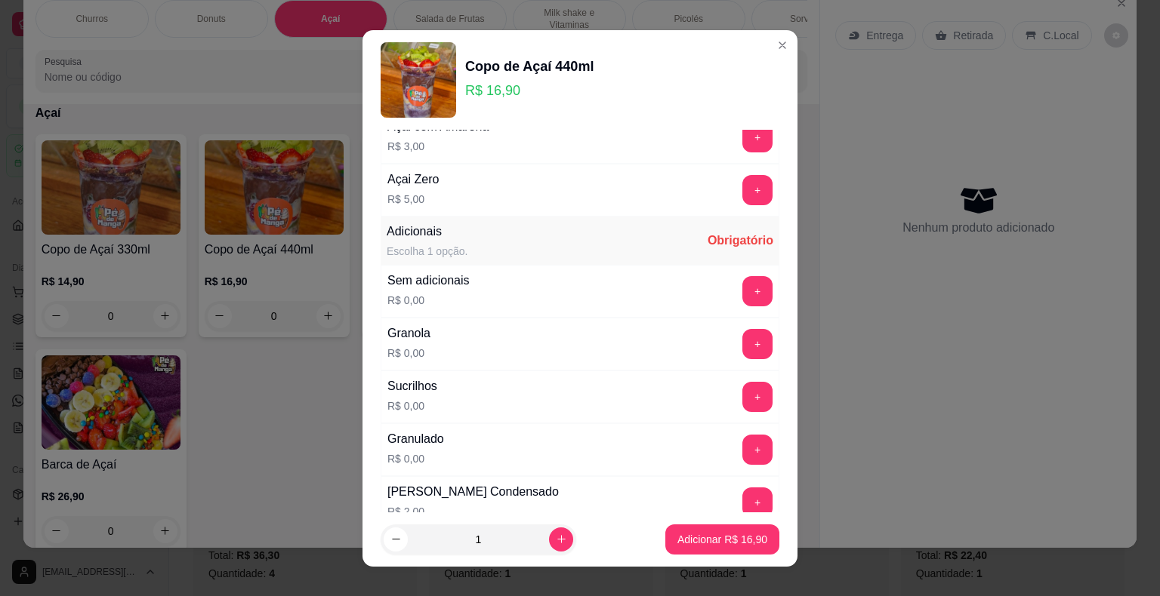
scroll to position [151, 0]
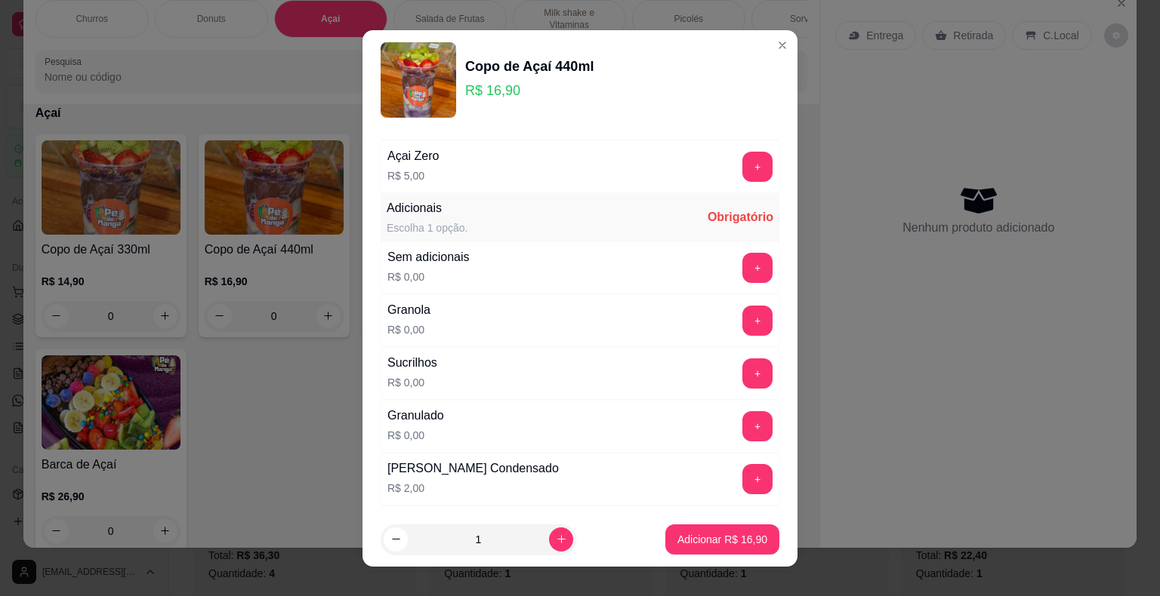
click at [742, 325] on button "+" at bounding box center [757, 321] width 30 height 30
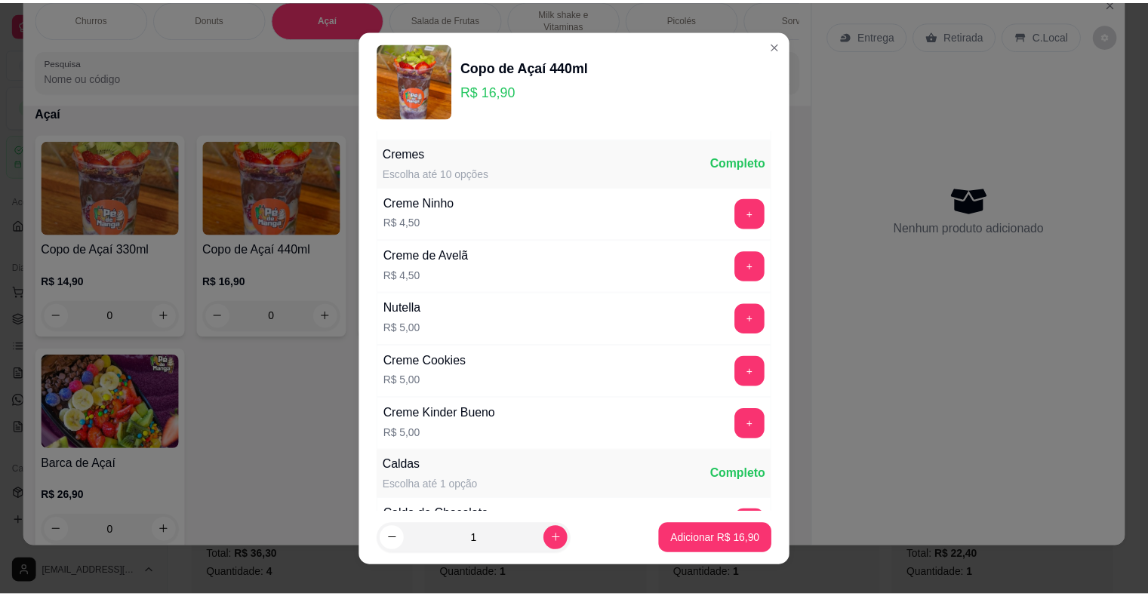
scroll to position [1434, 0]
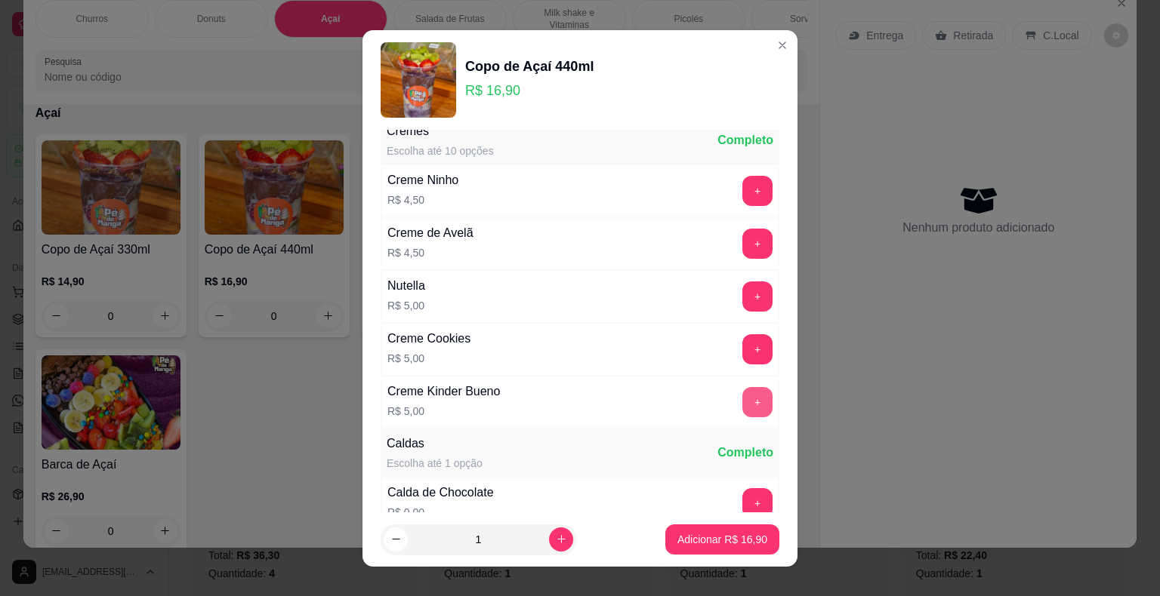
click at [742, 394] on button "+" at bounding box center [757, 402] width 30 height 30
click at [742, 343] on button "+" at bounding box center [757, 349] width 30 height 30
click at [738, 535] on p "Adicionar R$ 26,90" at bounding box center [723, 539] width 88 height 14
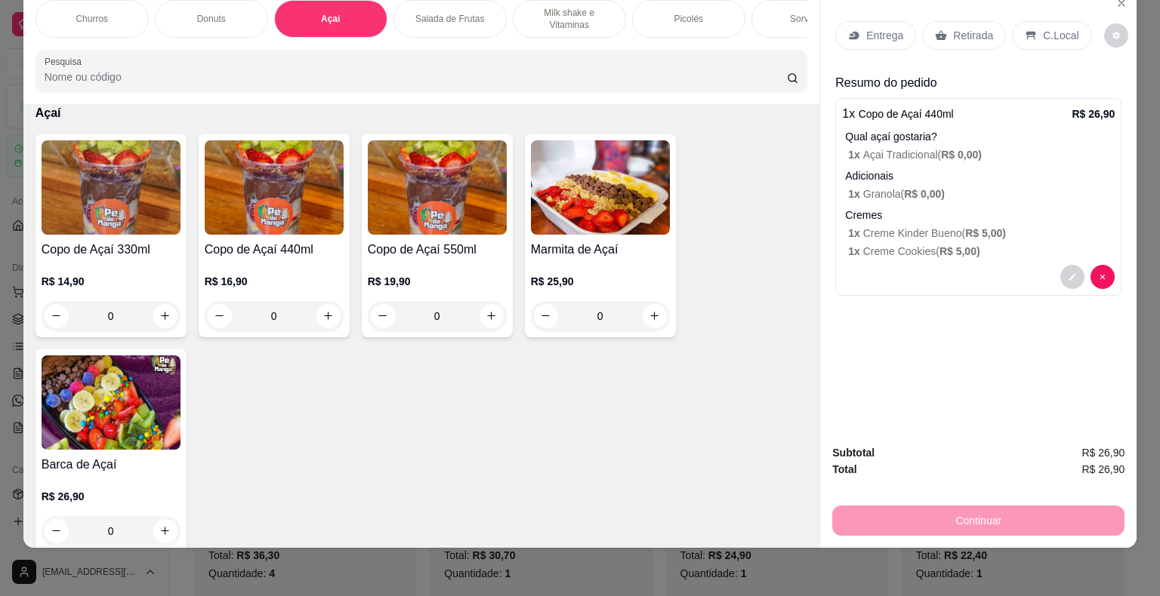
click at [1043, 28] on p "C.Local" at bounding box center [1060, 35] width 35 height 15
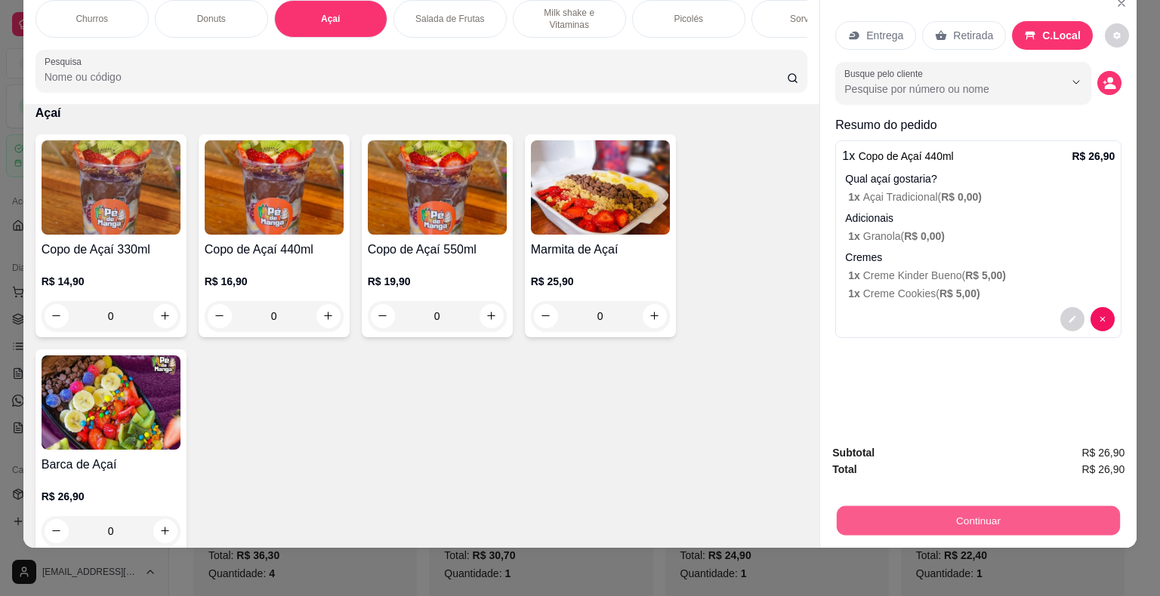
click at [1010, 507] on button "Continuar" at bounding box center [978, 521] width 283 height 29
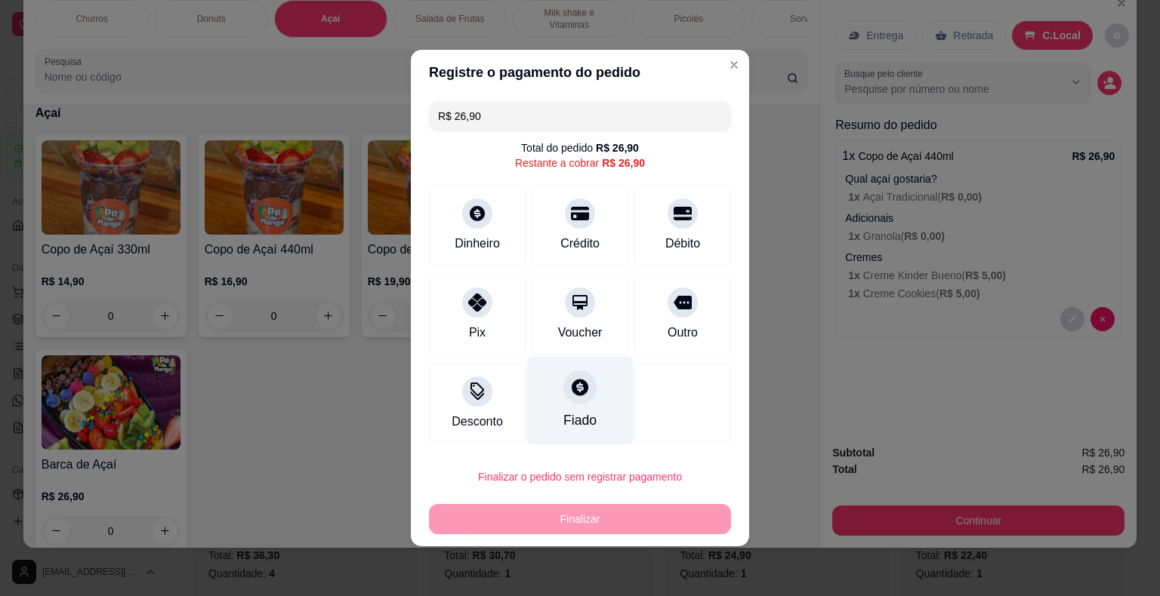
click at [590, 413] on div "Fiado" at bounding box center [580, 401] width 106 height 88
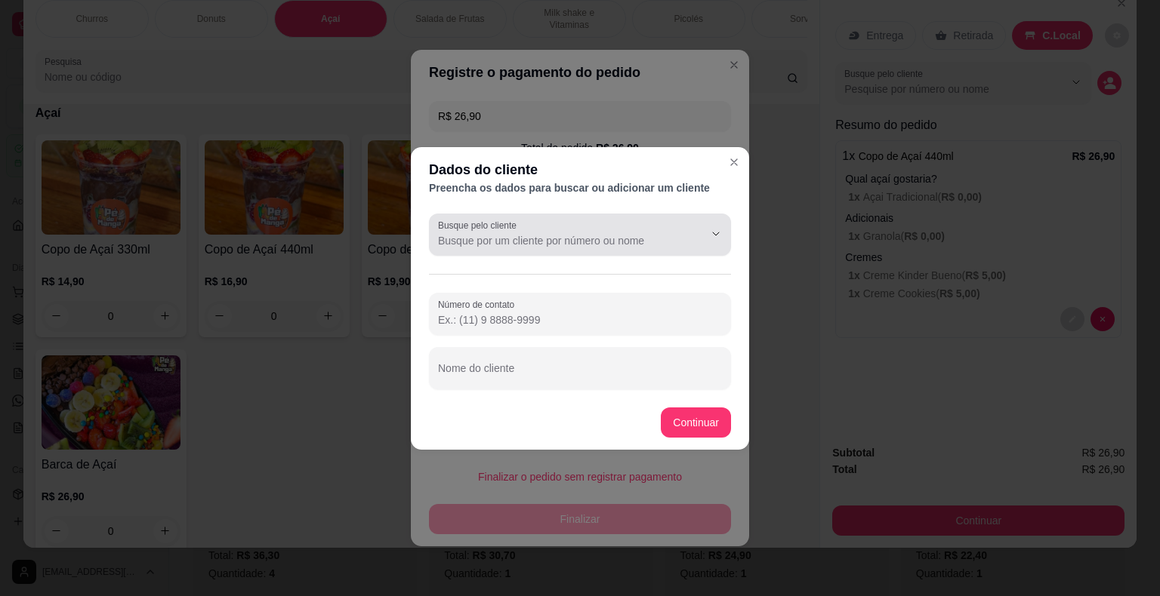
click at [563, 248] on input "Busque pelo cliente" at bounding box center [559, 240] width 242 height 15
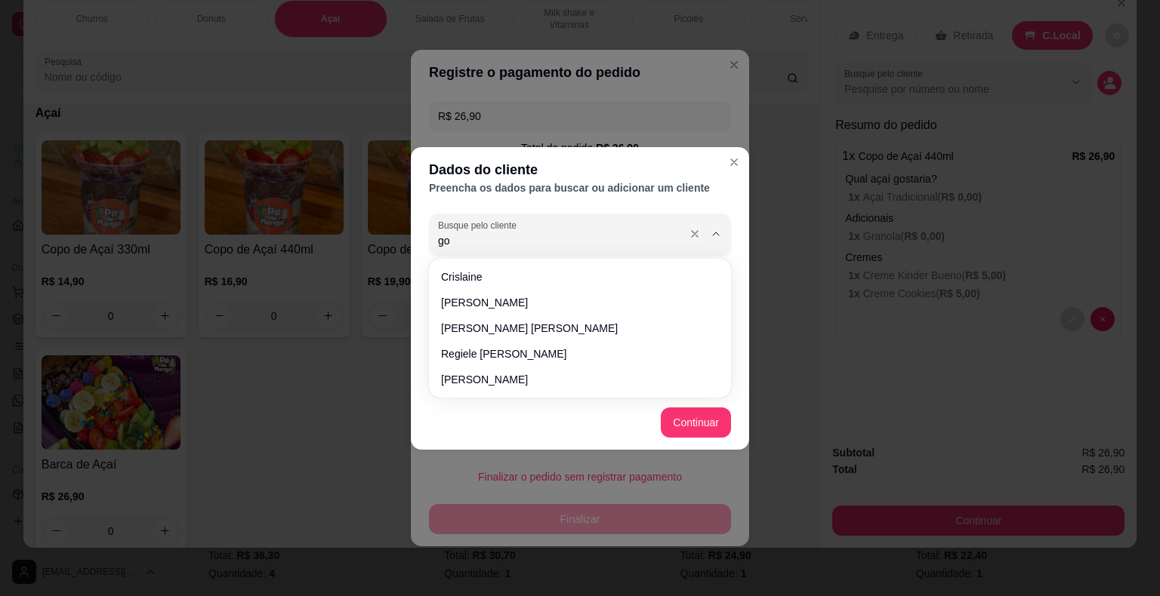
type input "g"
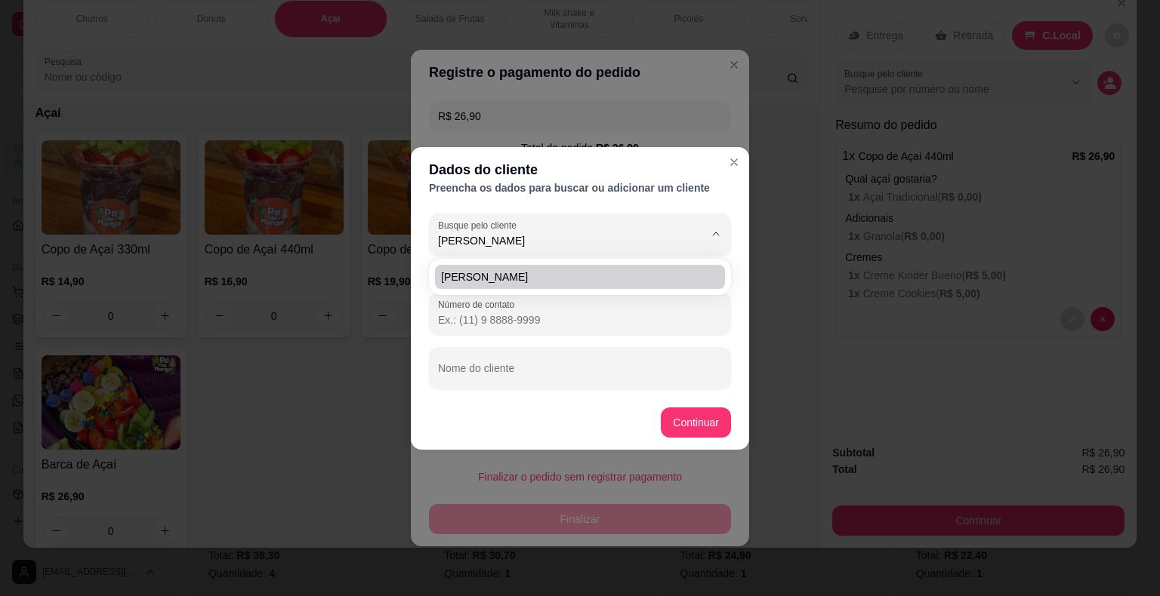
click at [547, 270] on span "[PERSON_NAME]" at bounding box center [572, 277] width 263 height 15
type input "[PERSON_NAME]"
type input "[PHONE_NUMBER]"
type input "[PERSON_NAME]"
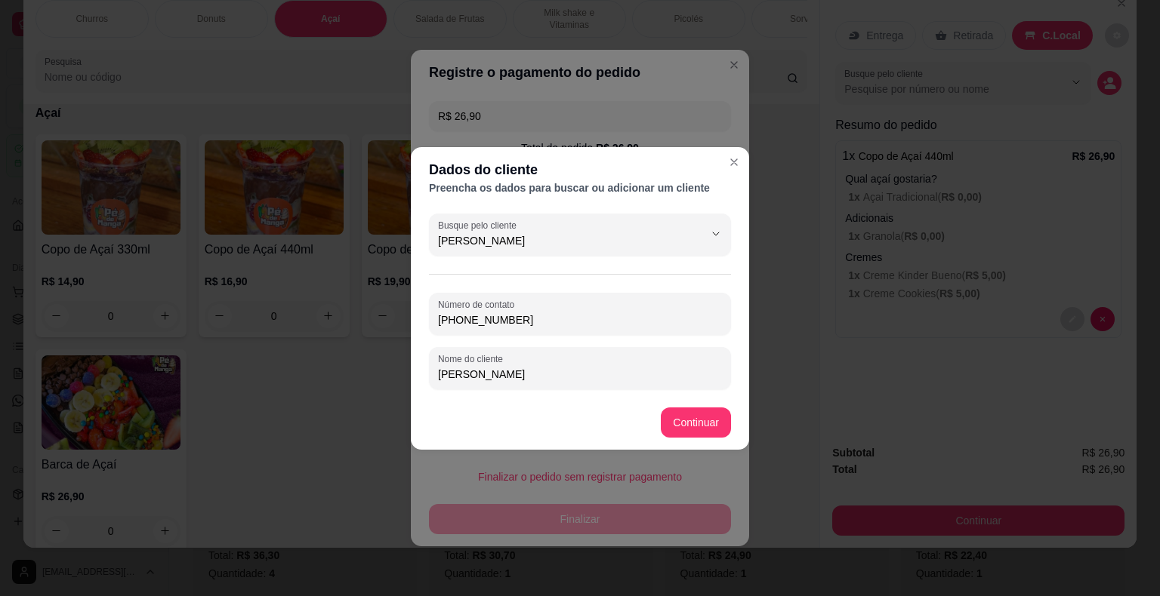
type input "[PERSON_NAME]"
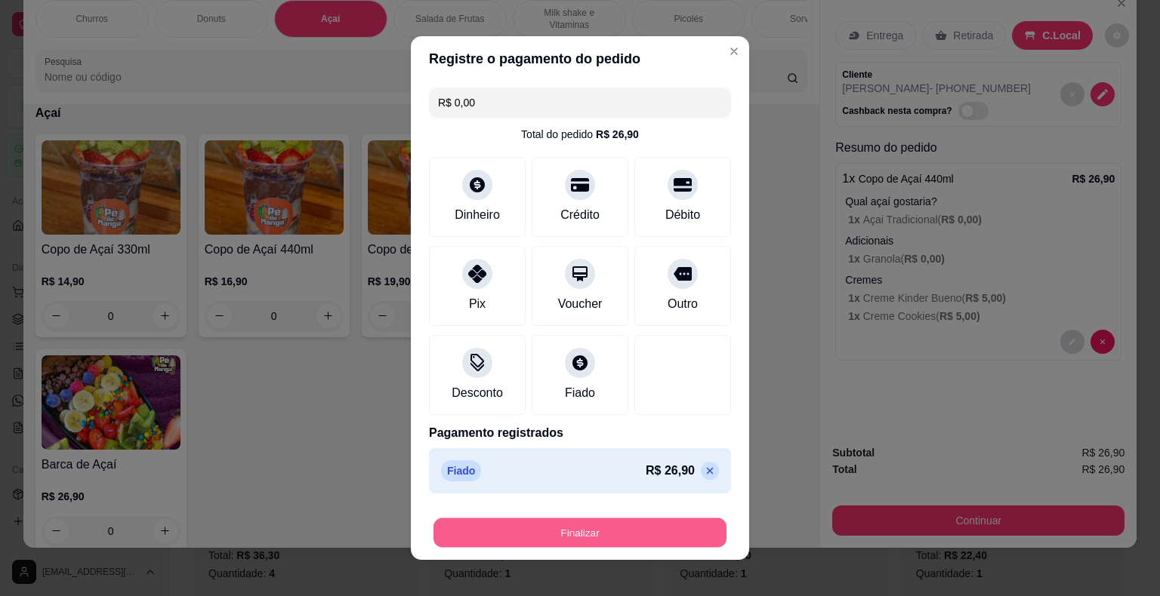
click at [646, 528] on button "Finalizar" at bounding box center [579, 533] width 293 height 29
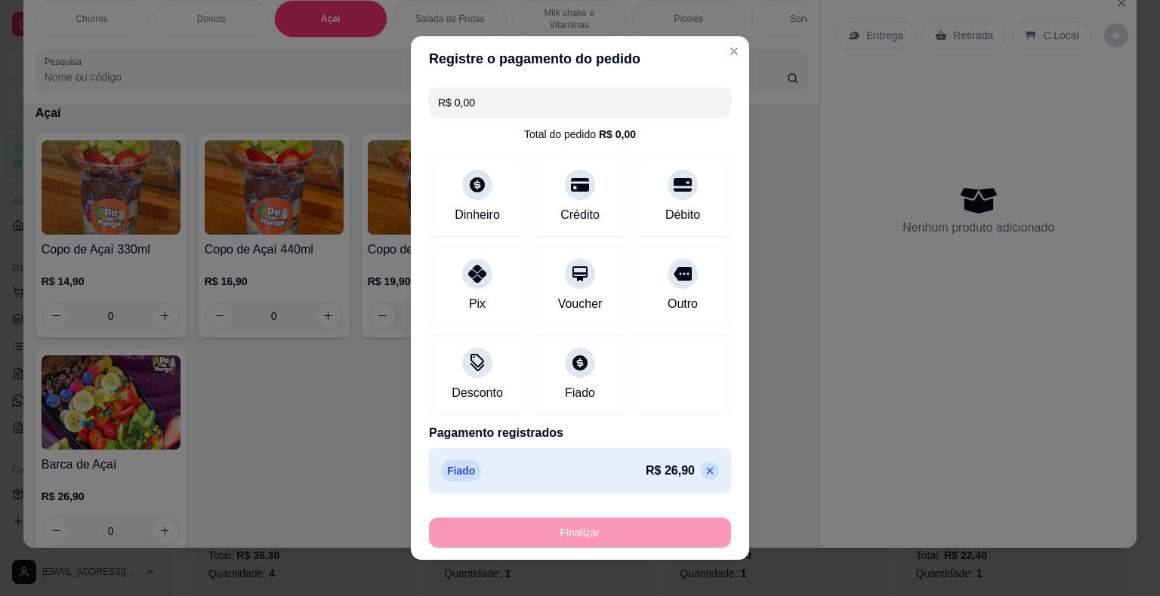
type input "-R$ 26,90"
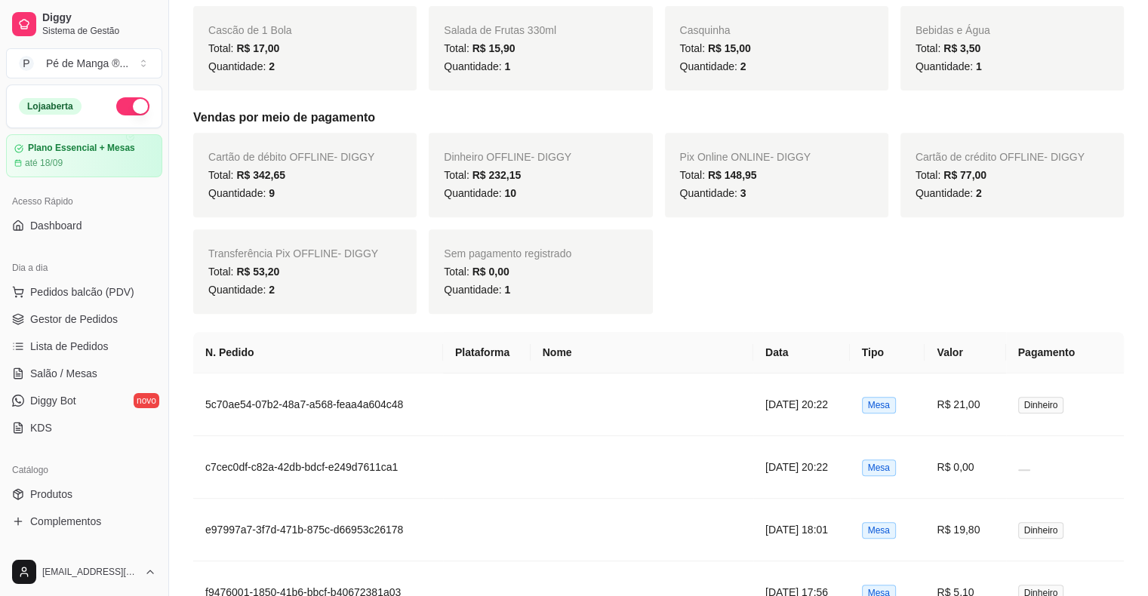
scroll to position [75, 0]
